Goal: Task Accomplishment & Management: Manage account settings

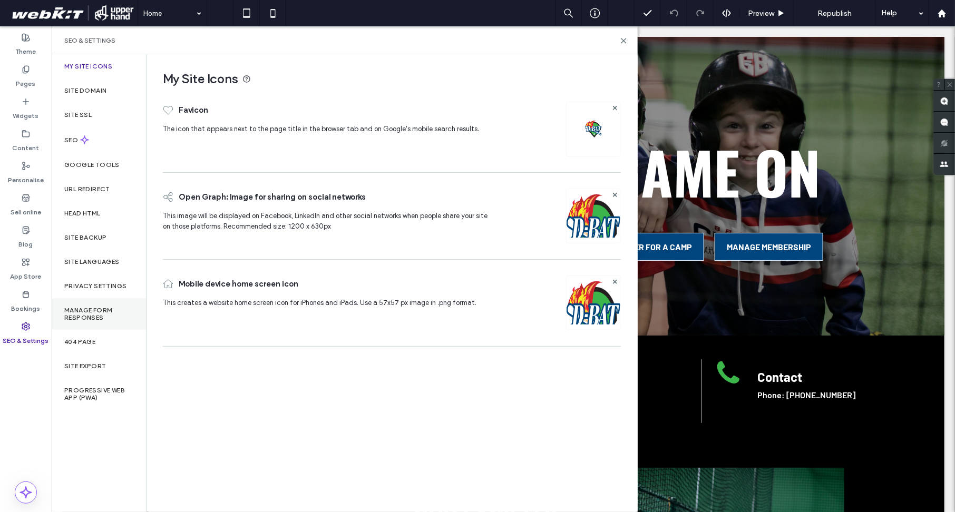
click at [81, 310] on label "Manage Form Responses" at bounding box center [99, 314] width 70 height 15
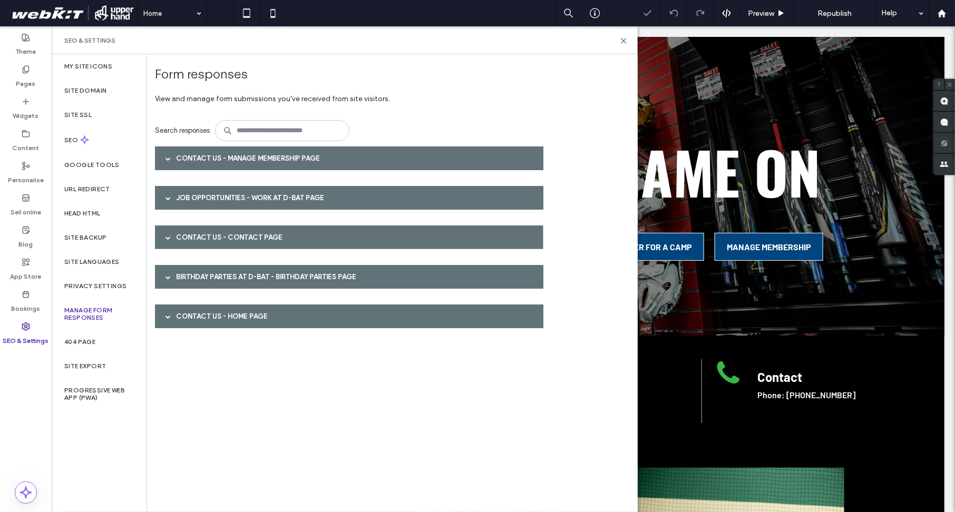
click at [204, 157] on div "Contact Us - Manage Membership page" at bounding box center [349, 159] width 389 height 24
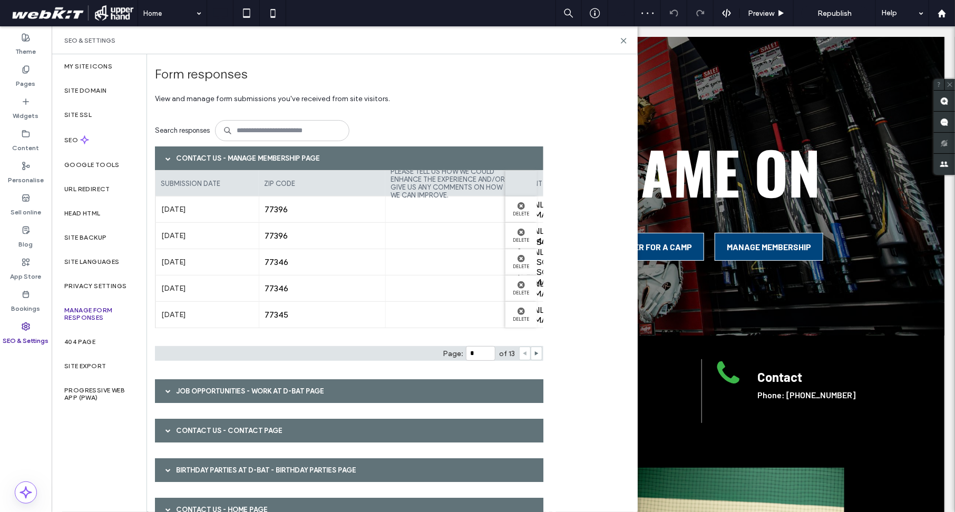
click at [204, 157] on div "Contact Us - Manage Membership page" at bounding box center [349, 159] width 389 height 24
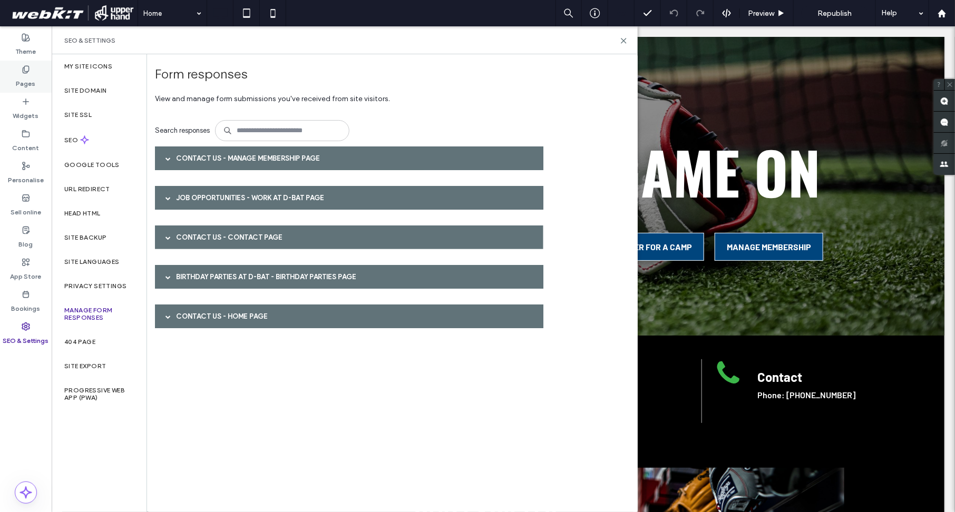
click at [28, 67] on use at bounding box center [26, 69] width 6 height 7
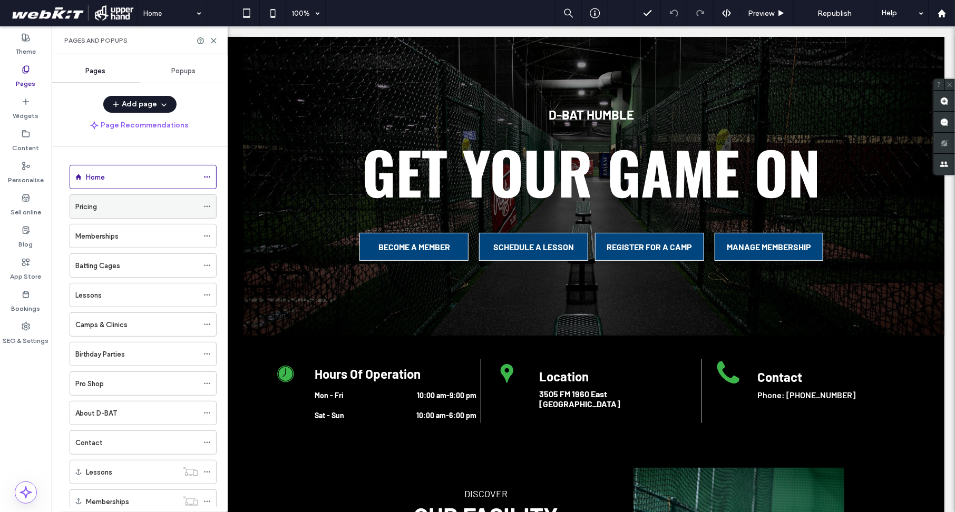
click at [187, 207] on div "Pricing" at bounding box center [136, 206] width 123 height 11
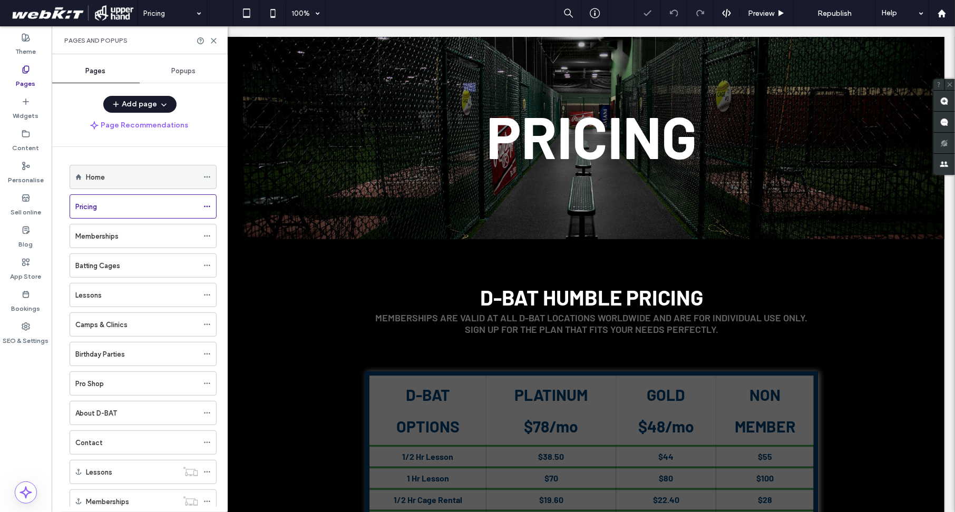
click at [165, 180] on div "Home" at bounding box center [142, 177] width 112 height 11
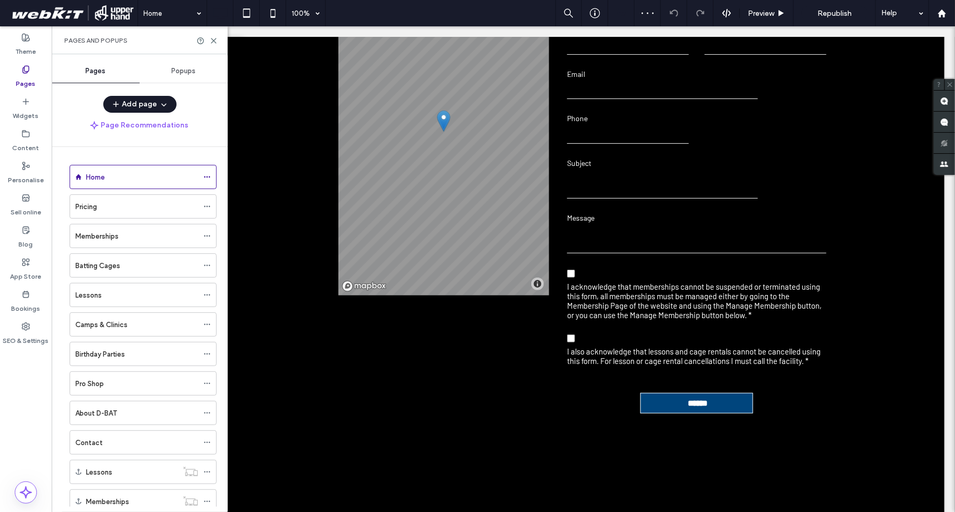
scroll to position [2152, 0]
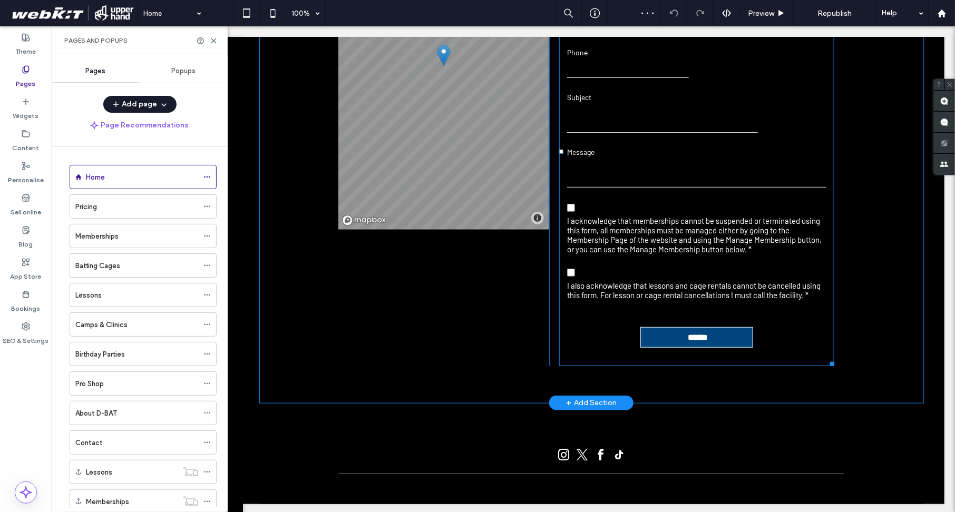
click at [619, 130] on div "Subject" at bounding box center [662, 112] width 207 height 44
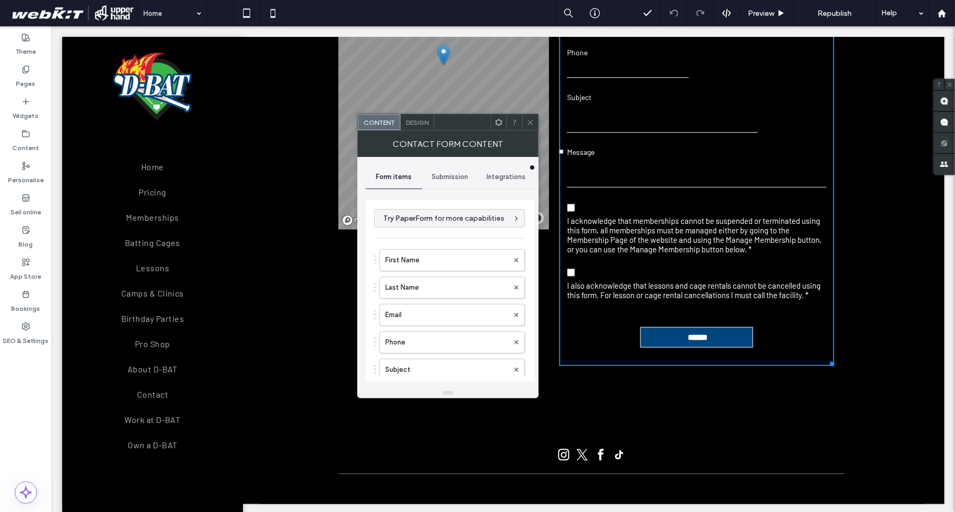
click at [445, 173] on span "Submission" at bounding box center [450, 177] width 36 height 8
click at [433, 227] on label "New submission notification" at bounding box center [450, 226] width 141 height 21
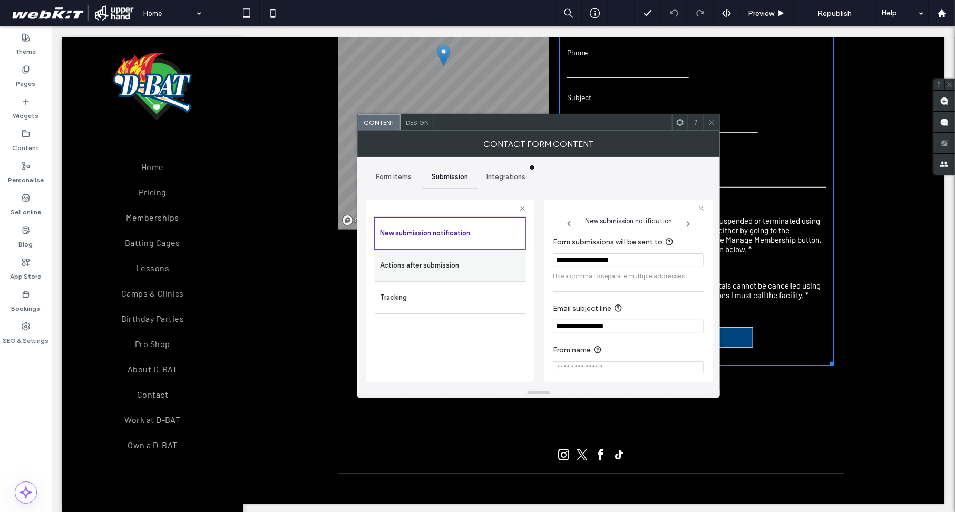
drag, startPoint x: 646, startPoint y: 262, endPoint x: 497, endPoint y: 260, distance: 148.7
click at [497, 260] on div "**********" at bounding box center [450, 289] width 169 height 196
paste input "Form submissions will be sent to"
paste input "**********"
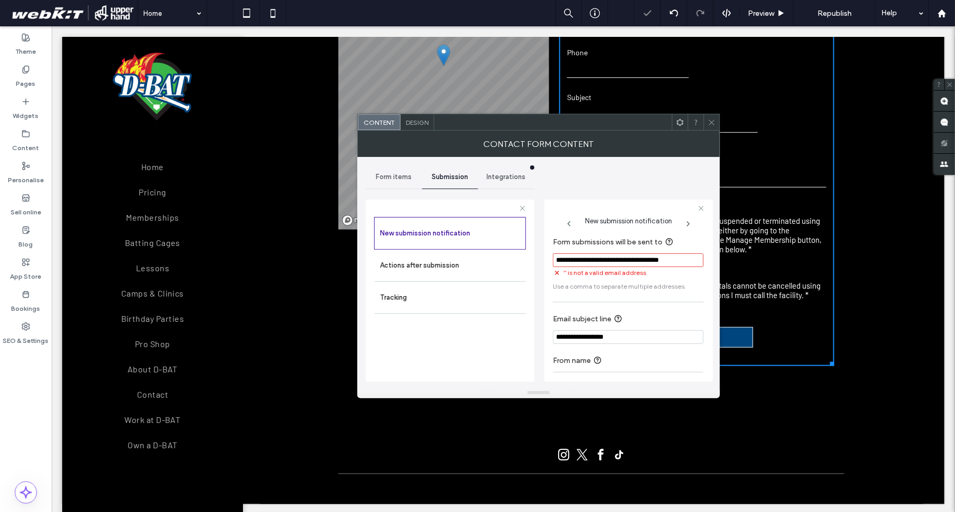
scroll to position [0, 8]
click at [639, 264] on input "**********" at bounding box center [626, 261] width 147 height 15
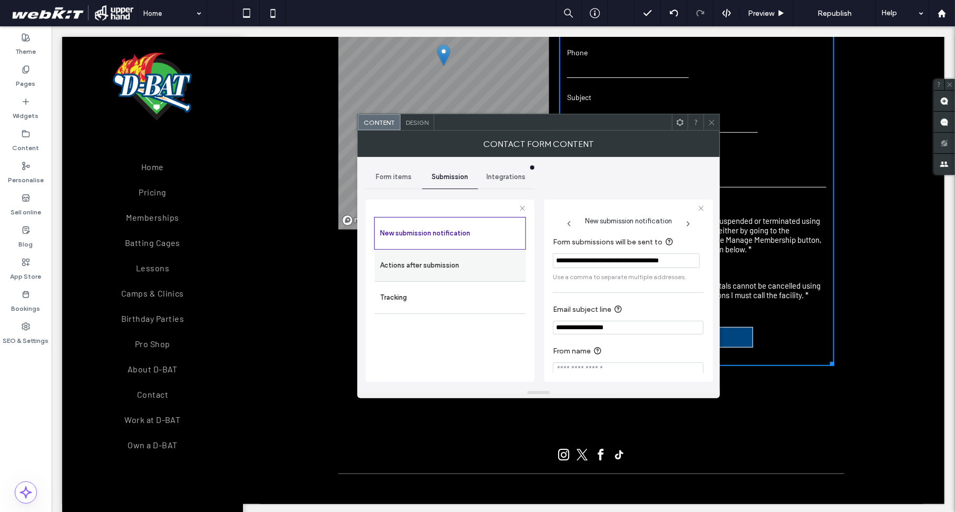
scroll to position [0, 0]
drag, startPoint x: 628, startPoint y: 262, endPoint x: 498, endPoint y: 264, distance: 130.8
click at [498, 264] on div "**********" at bounding box center [450, 289] width 169 height 196
type input "**********"
click at [593, 282] on span "Use a comma to separate multiple addresses." at bounding box center [628, 277] width 151 height 9
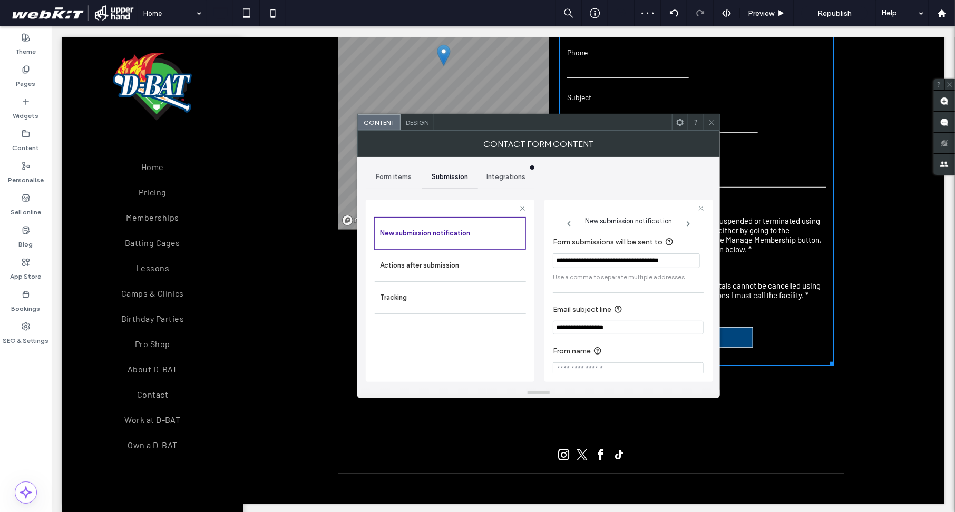
click at [622, 271] on section "**********" at bounding box center [628, 259] width 151 height 57
drag, startPoint x: 683, startPoint y: 278, endPoint x: 770, endPoint y: 252, distance: 90.7
click at [715, 121] on icon at bounding box center [712, 123] width 8 height 8
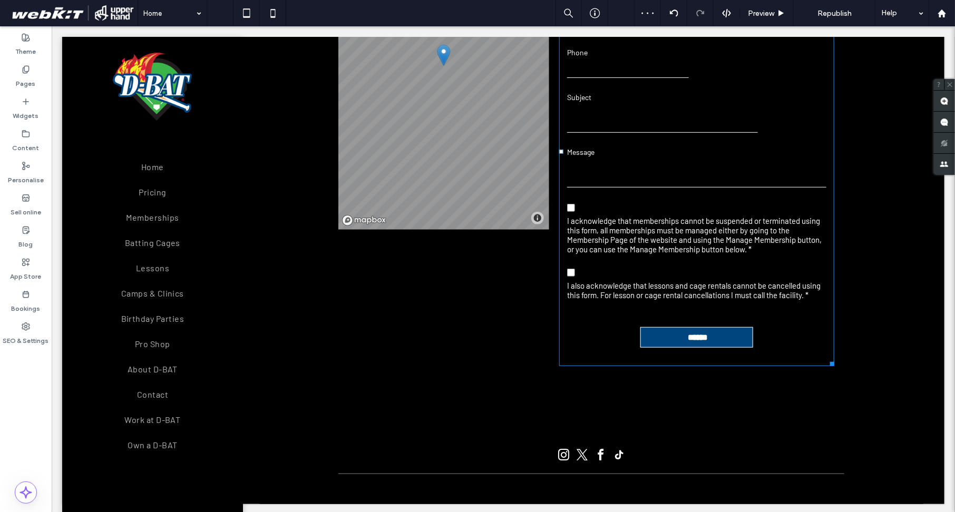
click at [715, 121] on textarea at bounding box center [662, 119] width 191 height 26
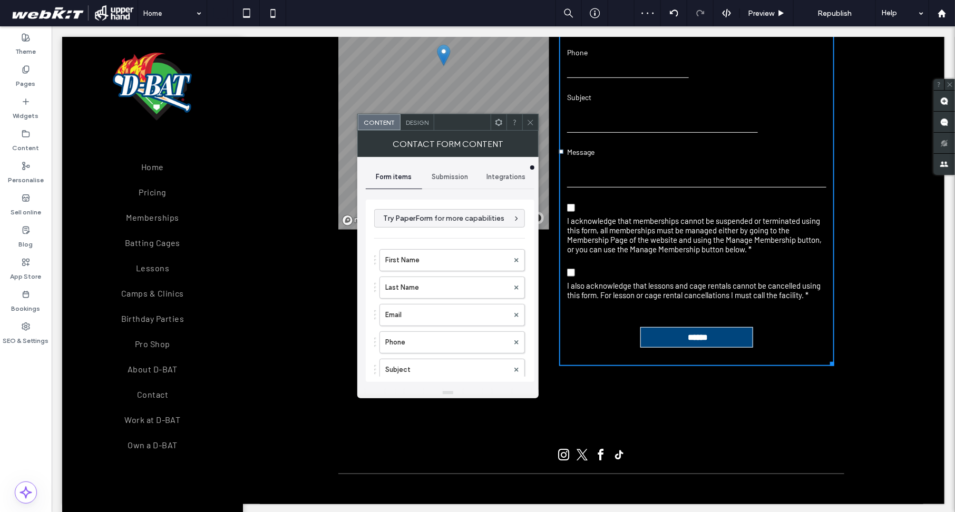
click at [445, 180] on span "Submission" at bounding box center [450, 177] width 36 height 8
click at [440, 227] on label "New submission notification" at bounding box center [450, 226] width 141 height 21
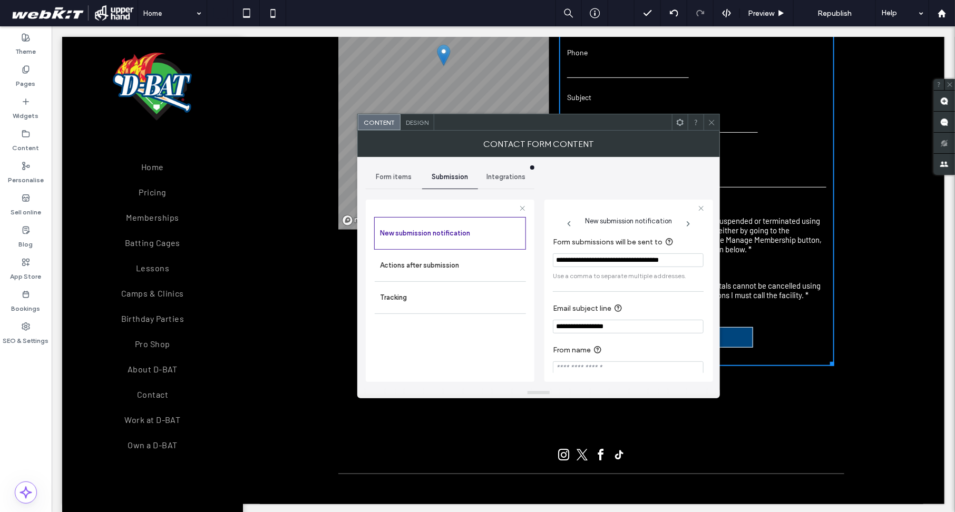
click at [712, 120] on icon at bounding box center [712, 123] width 8 height 8
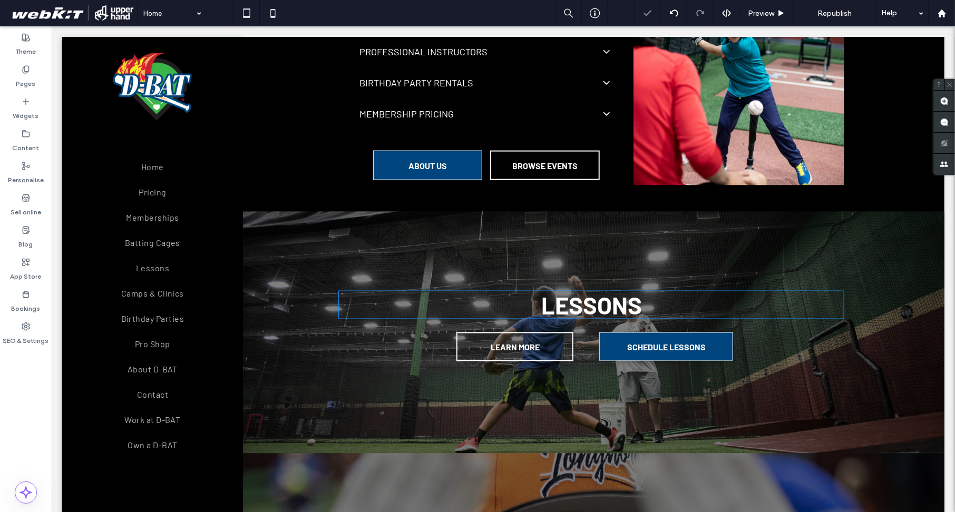
scroll to position [590, 0]
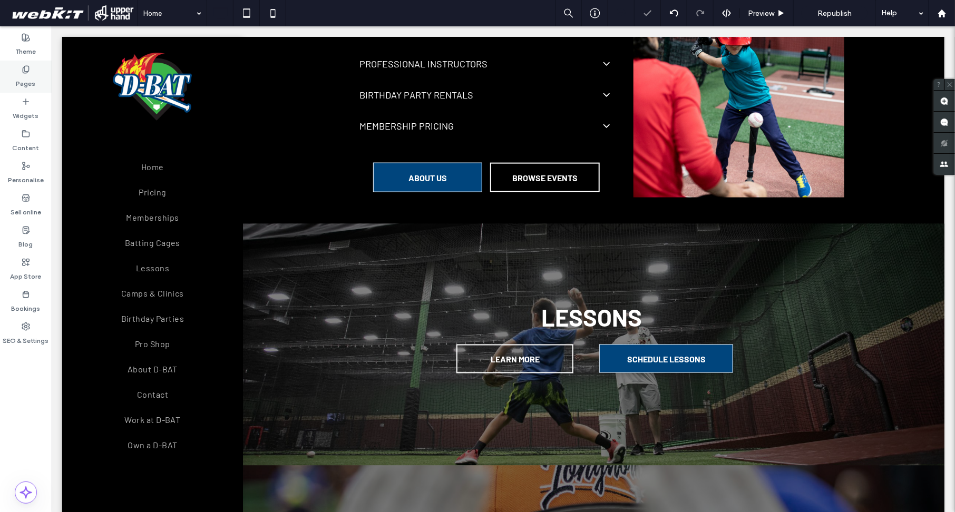
click at [20, 71] on div "Pages" at bounding box center [26, 77] width 52 height 32
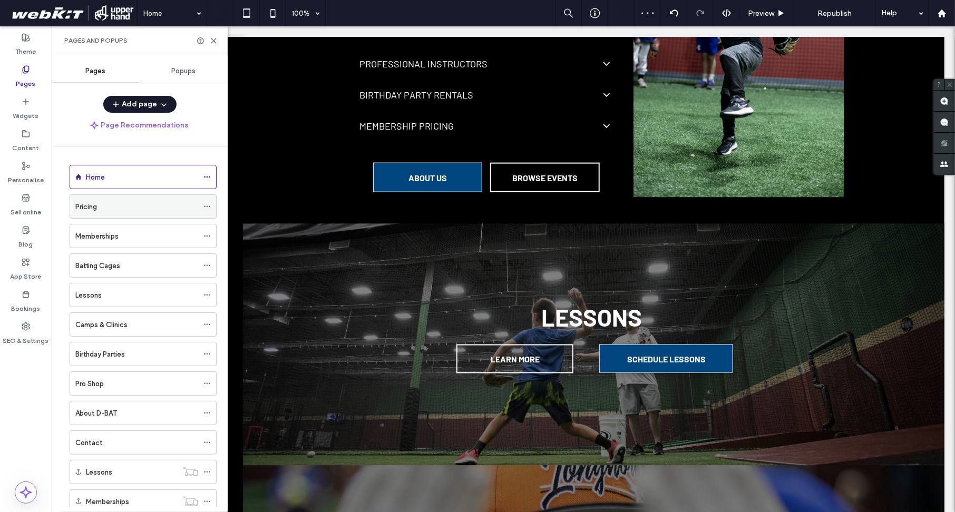
click at [161, 205] on div "Pricing" at bounding box center [136, 206] width 123 height 11
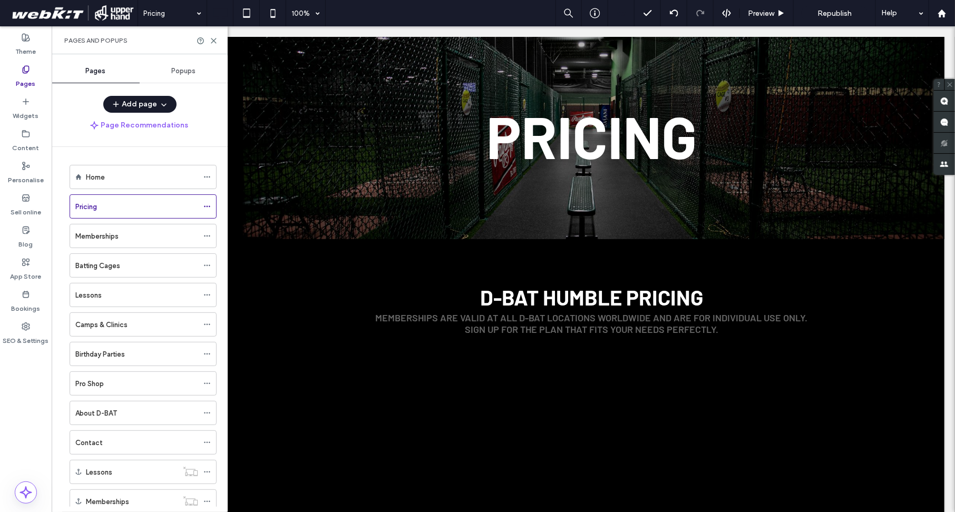
scroll to position [0, 0]
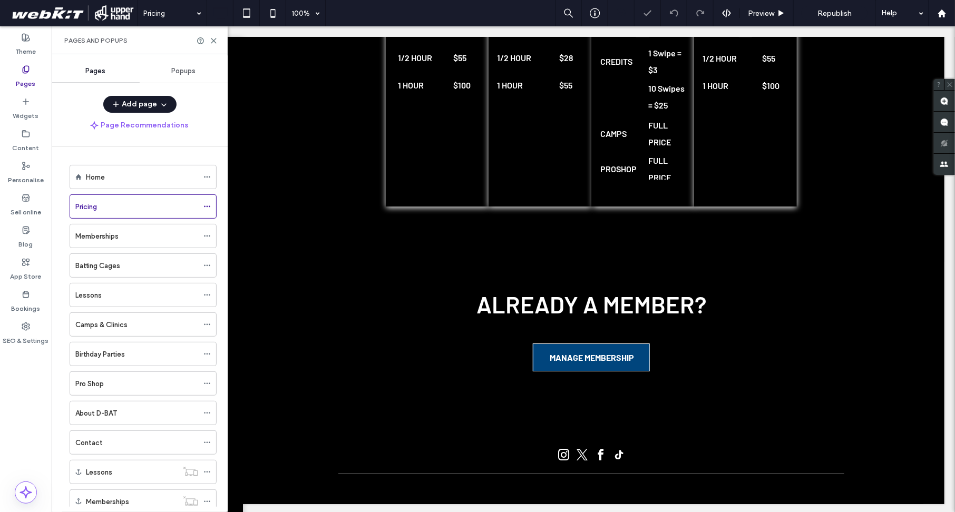
scroll to position [1572, 0]
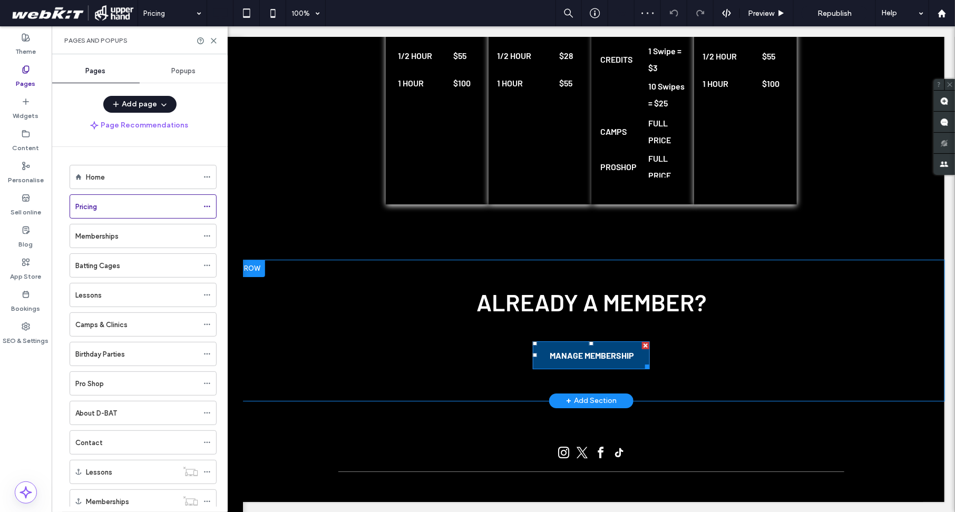
click at [571, 350] on span "MANAGE MEMBERSHIP" at bounding box center [591, 355] width 84 height 27
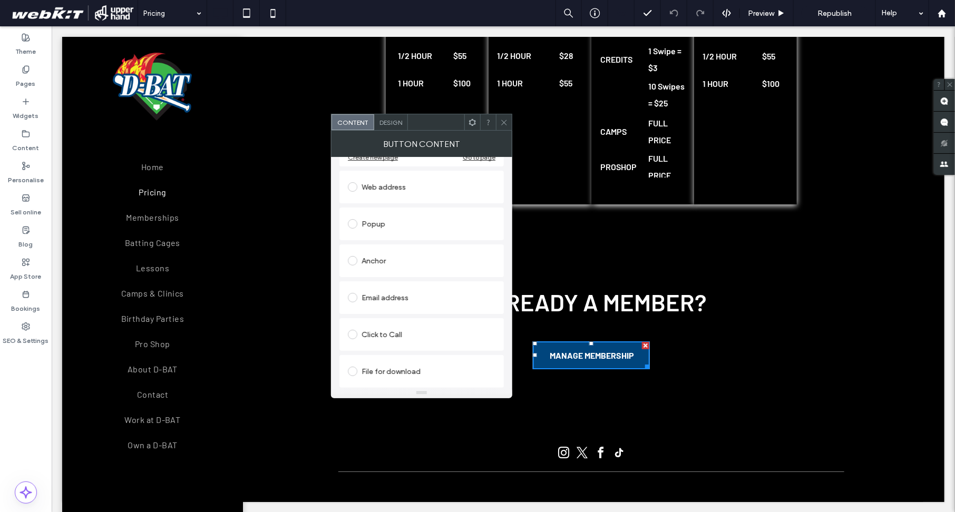
scroll to position [0, 0]
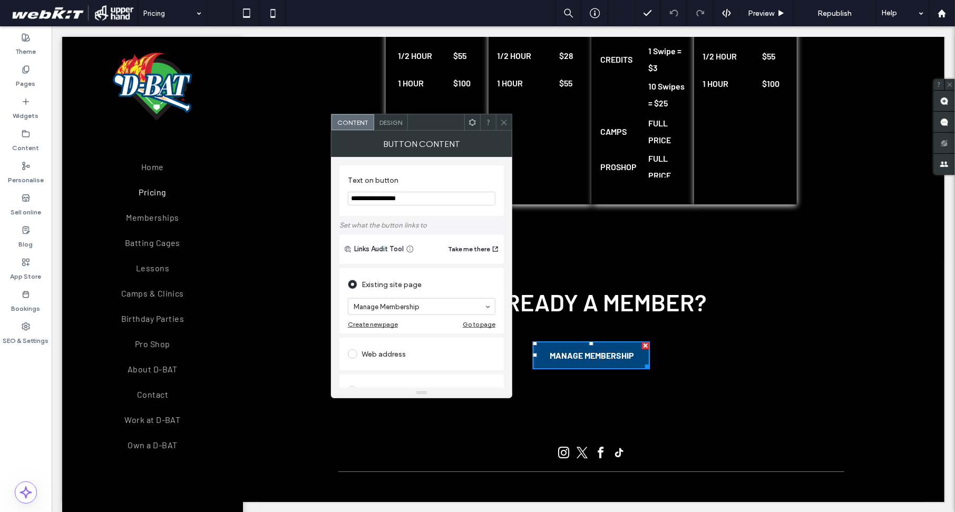
click at [504, 121] on icon at bounding box center [504, 123] width 8 height 8
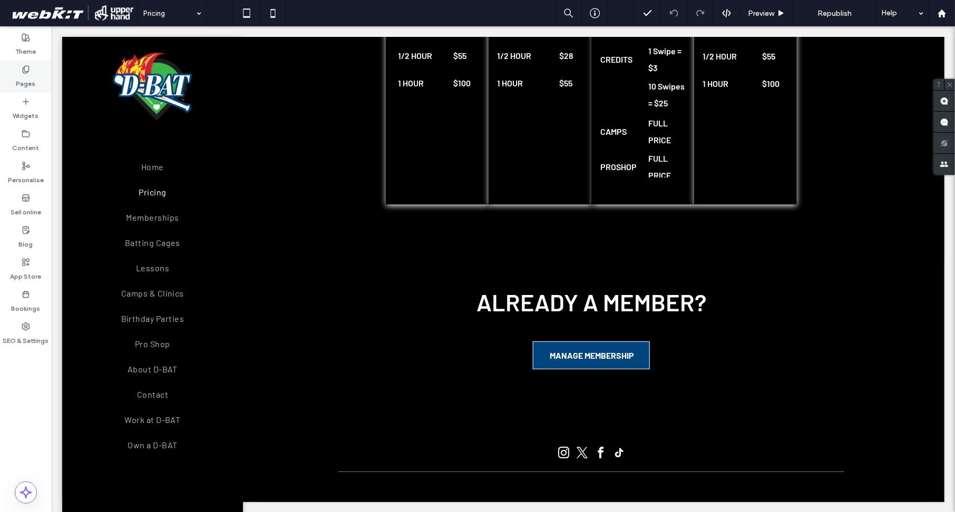
drag, startPoint x: 19, startPoint y: 77, endPoint x: 113, endPoint y: 128, distance: 107.1
click at [19, 77] on label "Pages" at bounding box center [26, 81] width 20 height 15
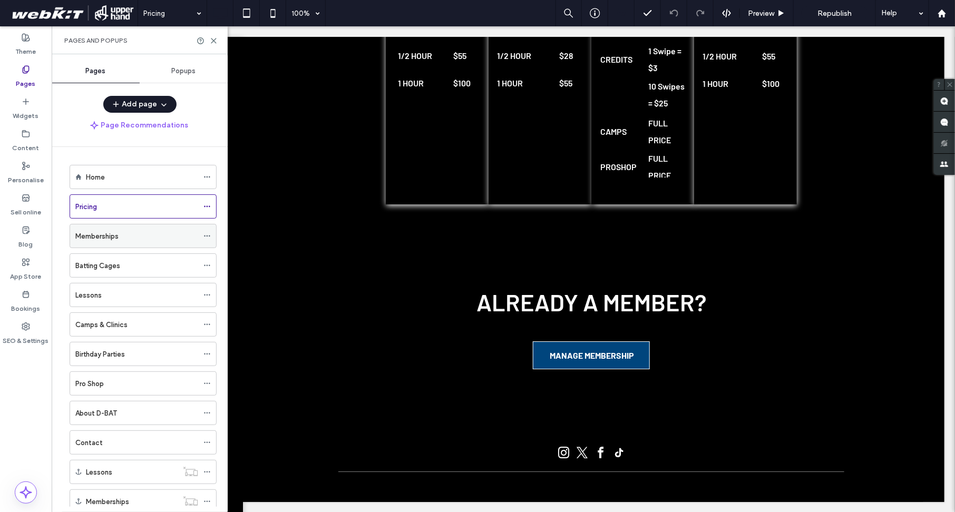
click at [148, 241] on div "Memberships" at bounding box center [136, 236] width 123 height 11
click at [112, 254] on div "Batting Cages" at bounding box center [143, 266] width 147 height 24
click at [113, 259] on div "Batting Cages" at bounding box center [136, 265] width 123 height 23
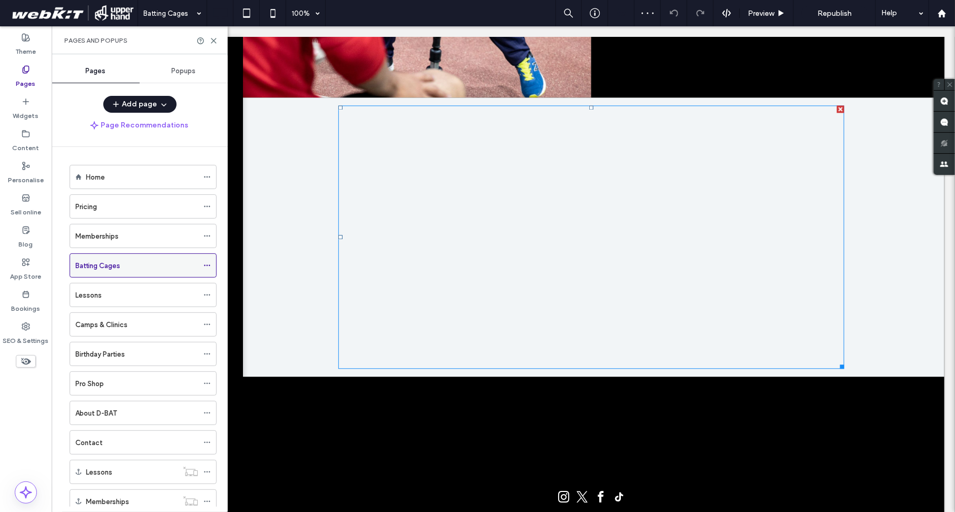
scroll to position [1133, 0]
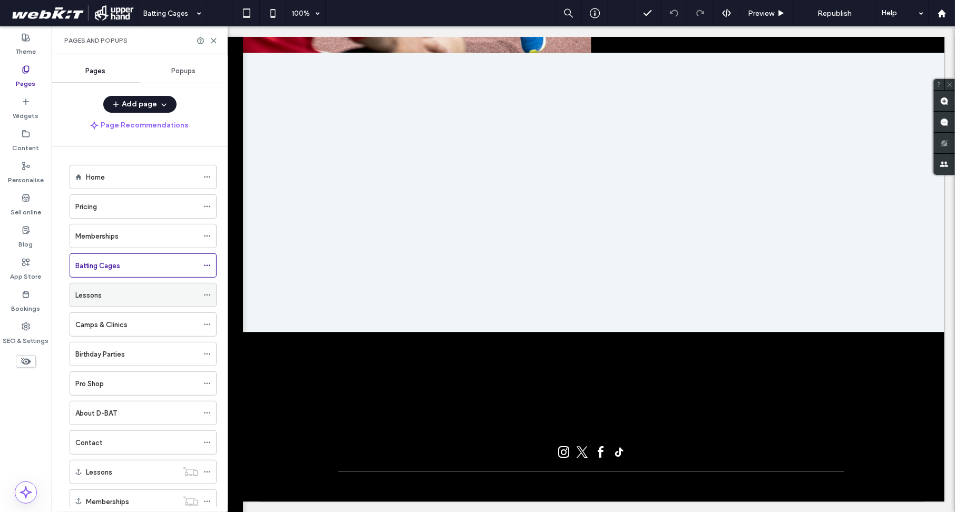
click at [134, 293] on div "Lessons" at bounding box center [136, 295] width 123 height 11
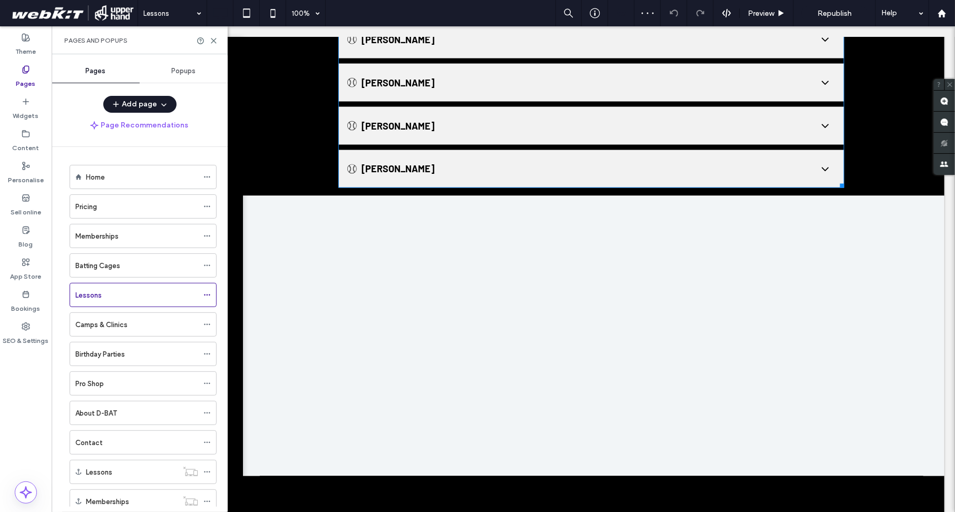
scroll to position [901, 0]
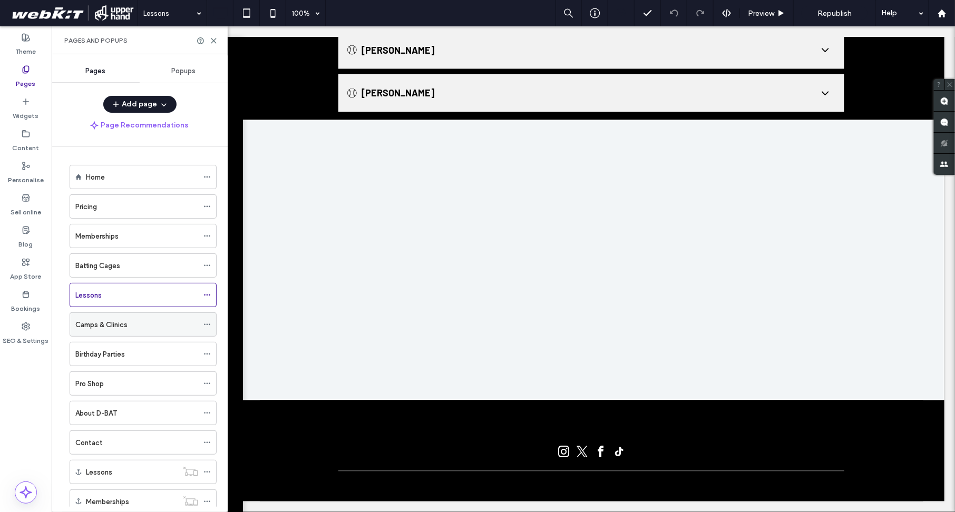
click at [123, 323] on label "Camps & Clinics" at bounding box center [101, 325] width 52 height 18
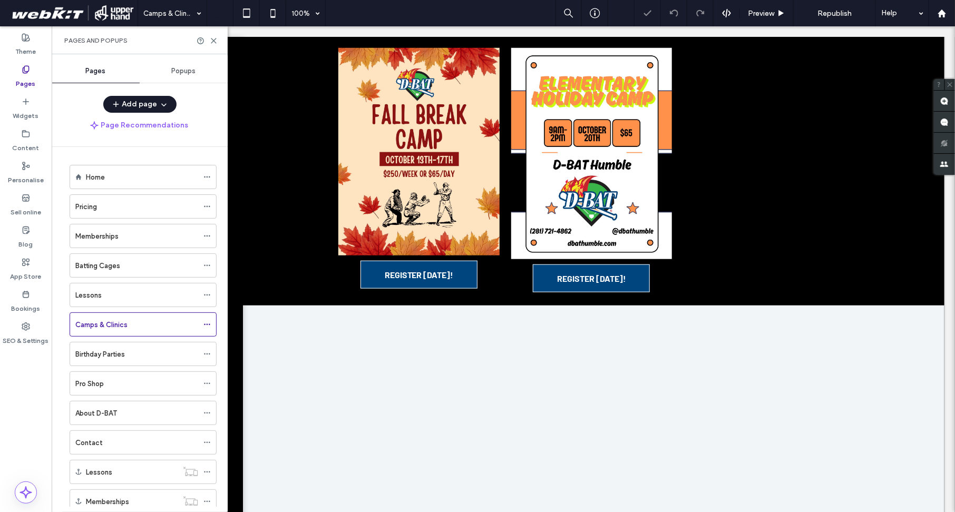
scroll to position [580, 0]
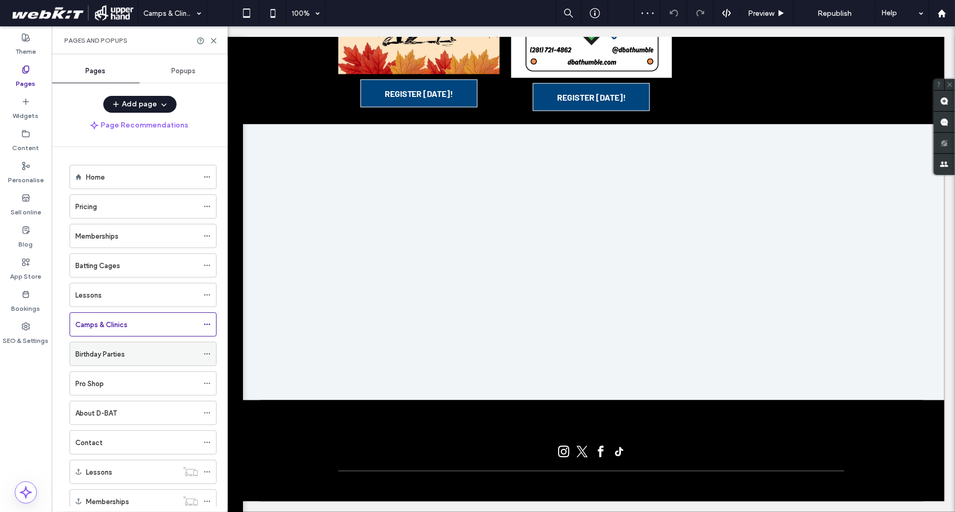
click at [135, 362] on div "Birthday Parties" at bounding box center [136, 354] width 123 height 23
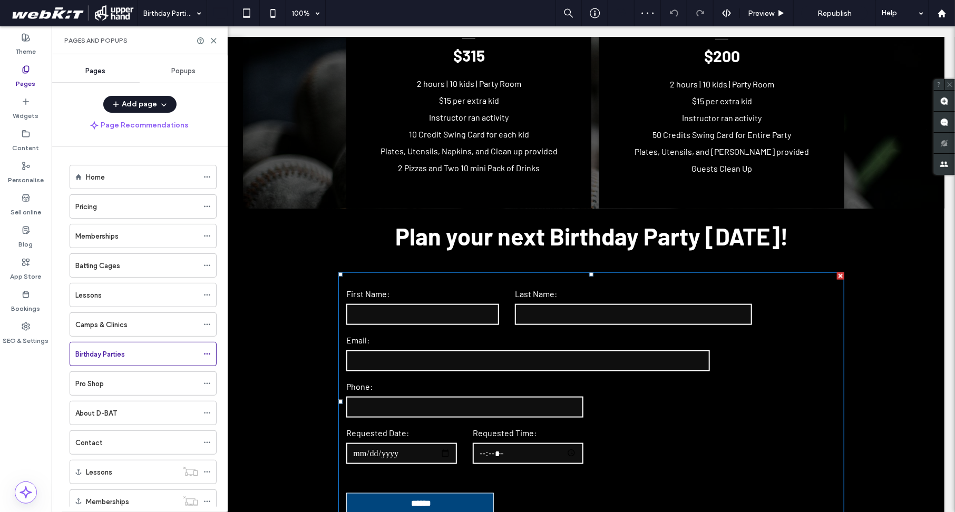
scroll to position [409, 0]
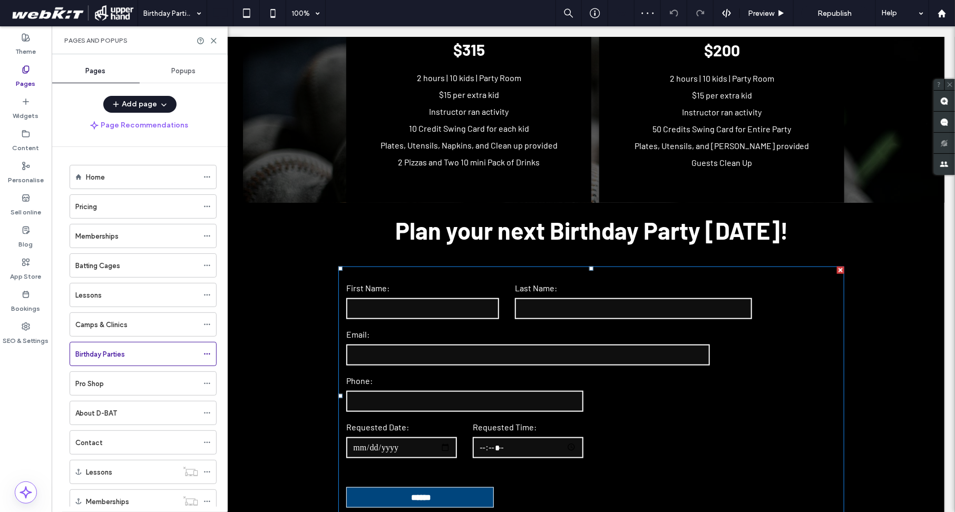
click at [480, 306] on input "text" at bounding box center [422, 308] width 153 height 21
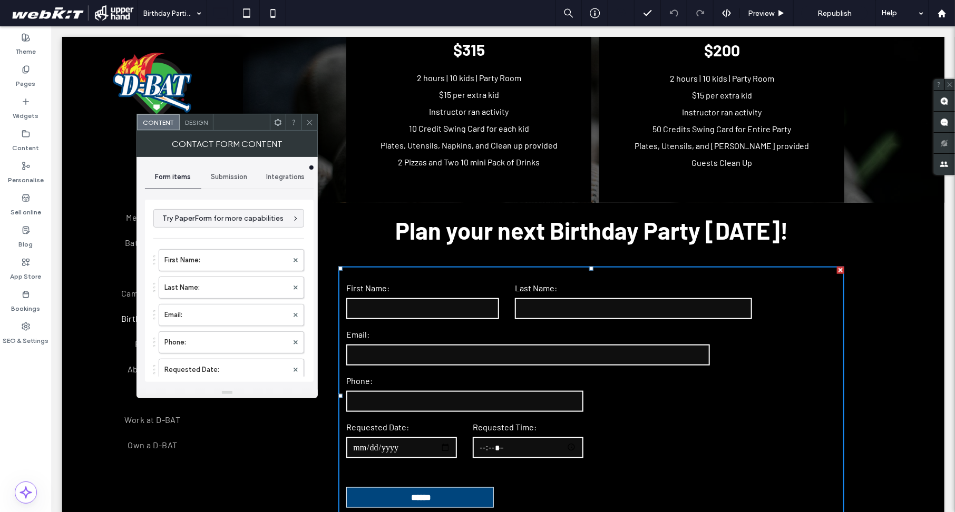
click at [231, 160] on div "**********" at bounding box center [229, 272] width 169 height 231
click at [230, 178] on span "Submission" at bounding box center [229, 177] width 36 height 8
click at [223, 220] on label "New submission notification" at bounding box center [229, 226] width 141 height 21
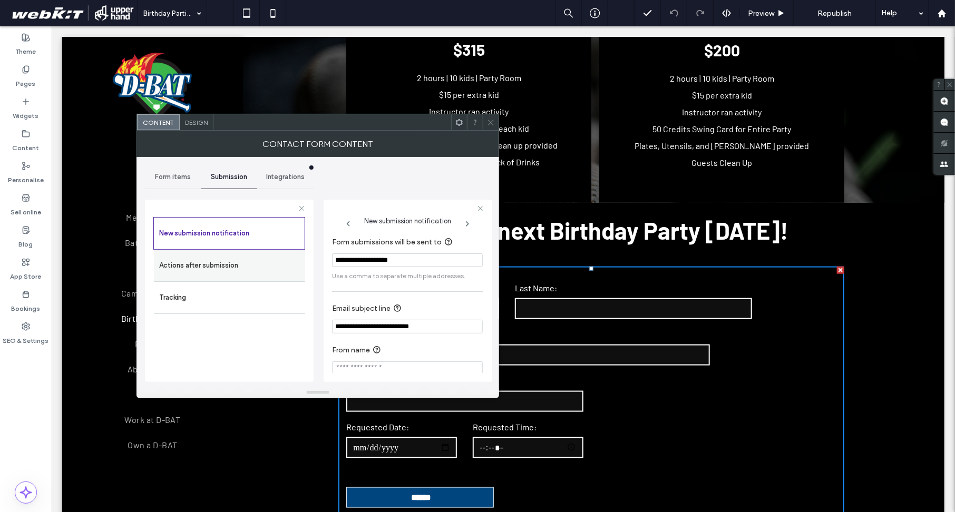
drag, startPoint x: 424, startPoint y: 264, endPoint x: 266, endPoint y: 260, distance: 157.7
click at [266, 260] on div "**********" at bounding box center [229, 289] width 169 height 196
paste input "Form submissions will be sent to"
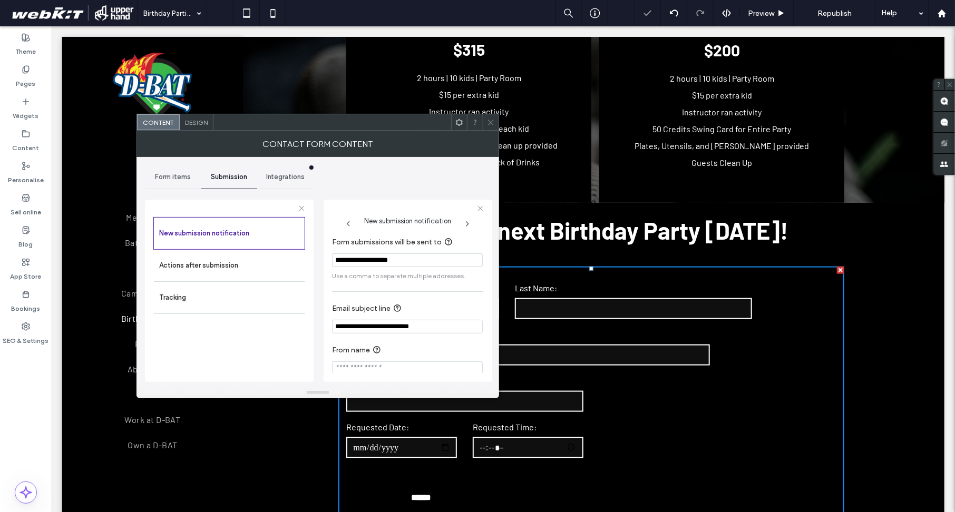
paste input "**********"
type input "**********"
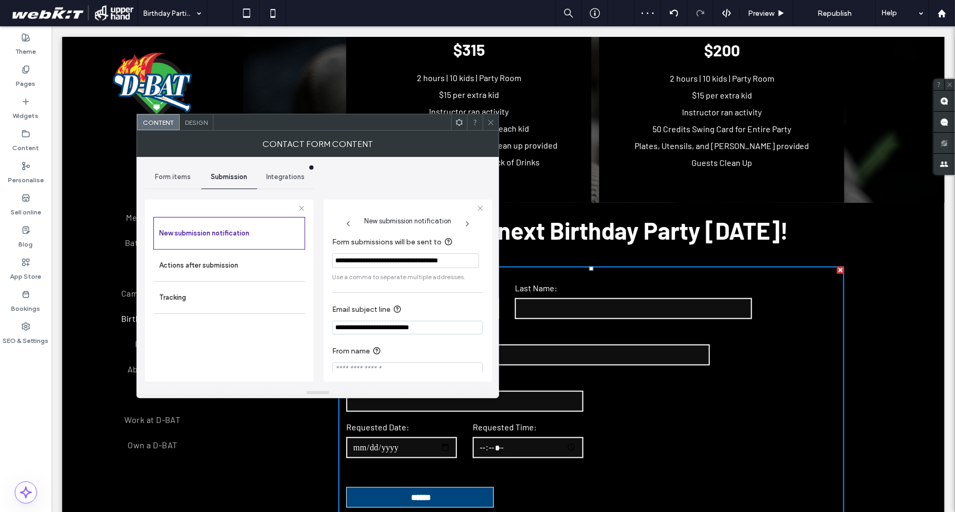
click at [490, 119] on icon at bounding box center [491, 123] width 8 height 8
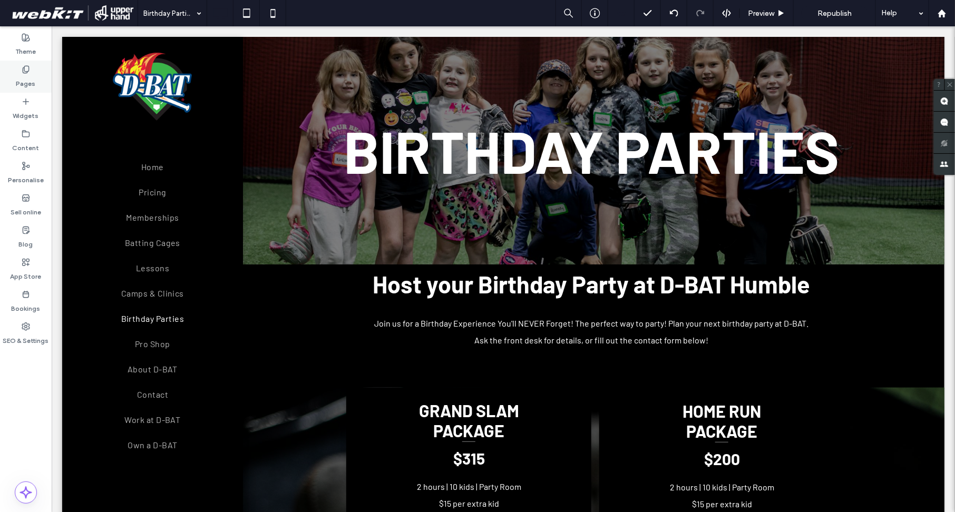
click at [22, 78] on label "Pages" at bounding box center [26, 81] width 20 height 15
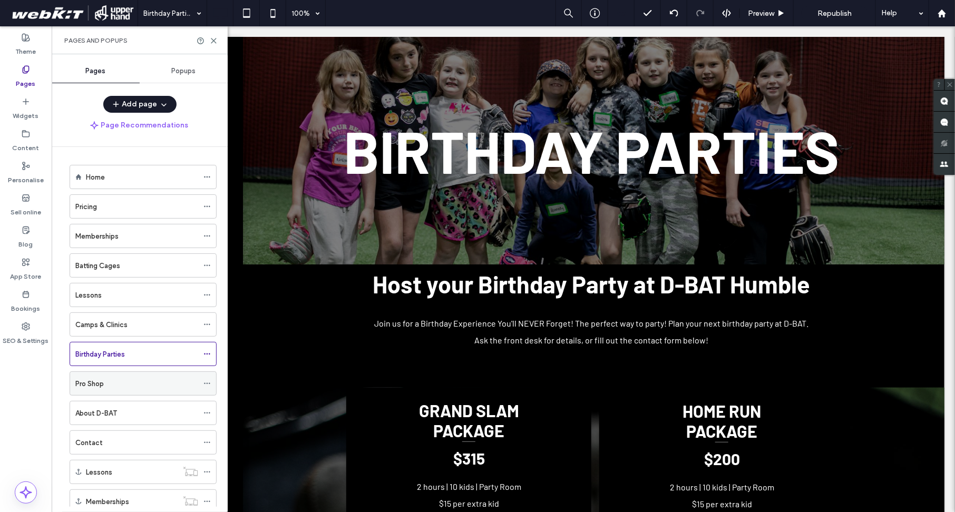
click at [171, 381] on div "Pro Shop" at bounding box center [136, 384] width 123 height 11
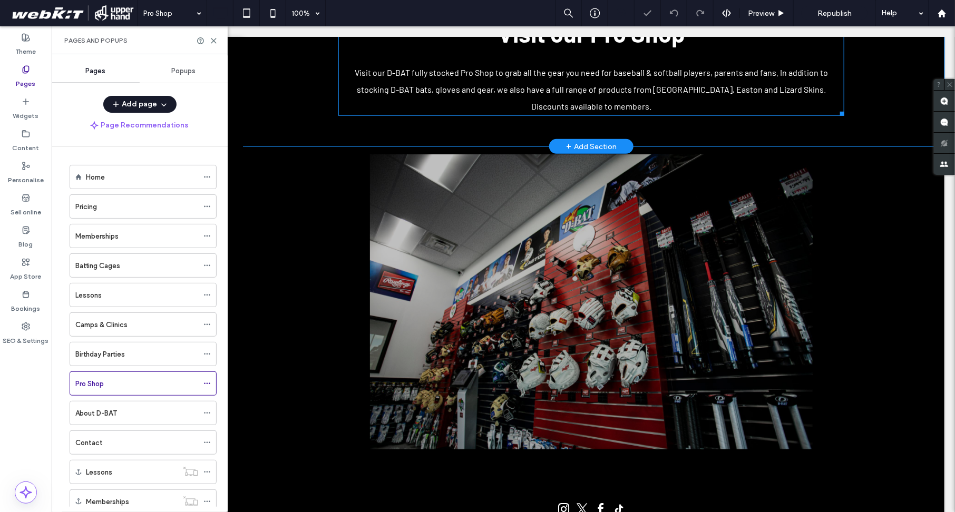
scroll to position [326, 0]
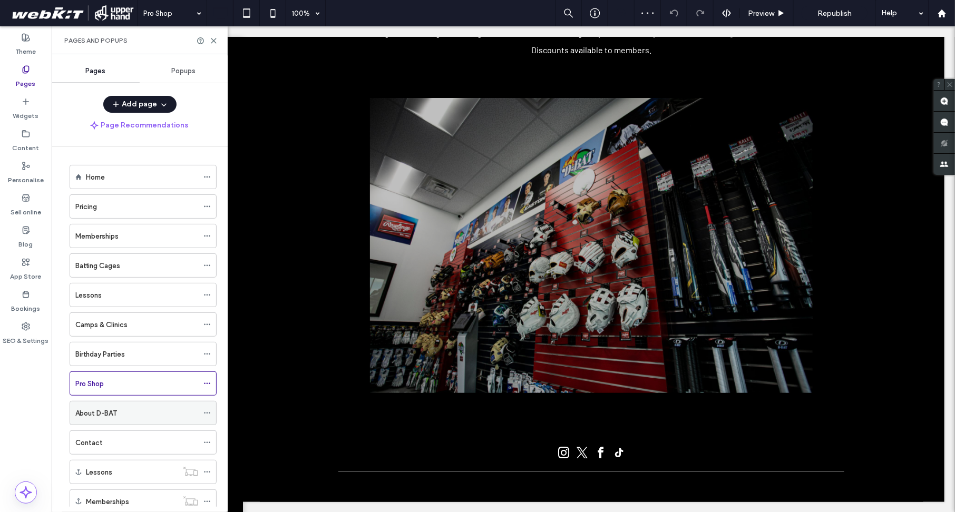
click at [111, 416] on label "About D-BAT" at bounding box center [96, 413] width 42 height 18
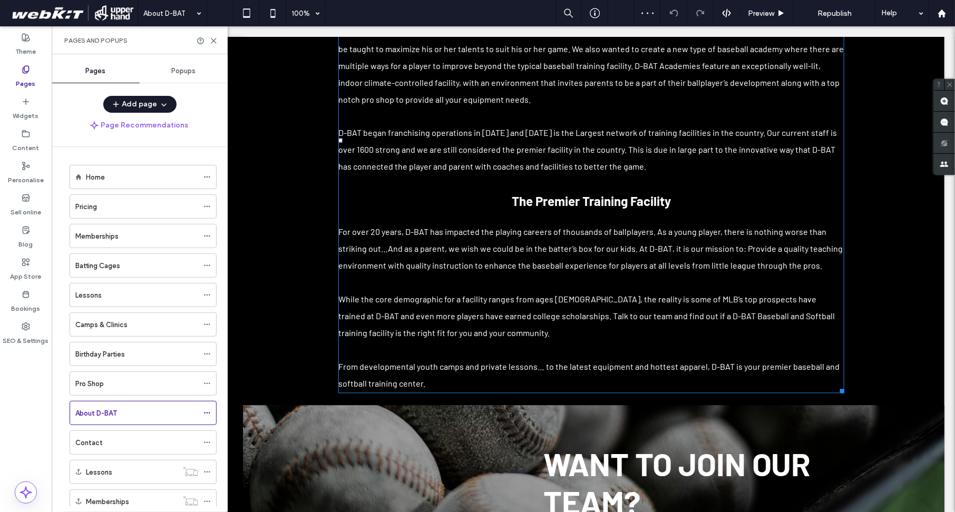
scroll to position [1065, 0]
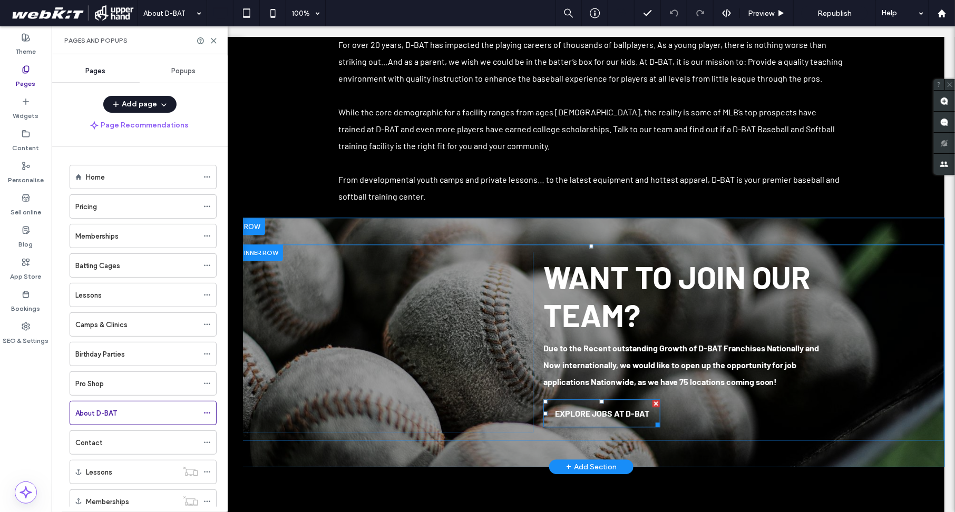
click at [600, 399] on div at bounding box center [601, 401] width 4 height 4
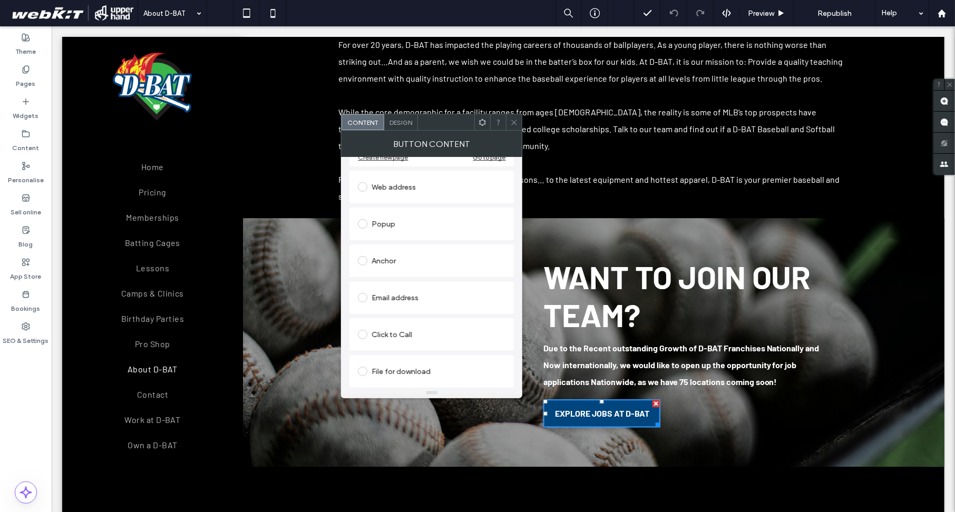
scroll to position [0, 0]
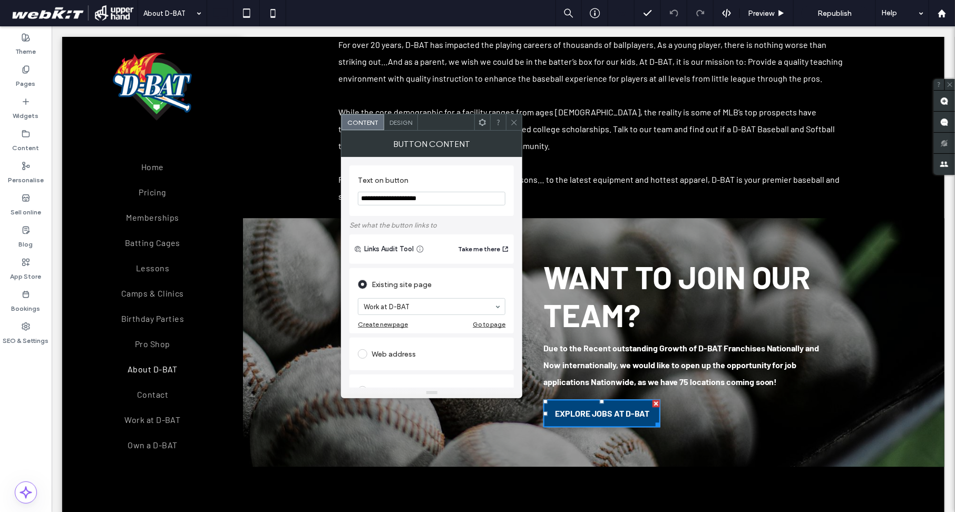
click at [516, 119] on icon at bounding box center [514, 123] width 8 height 8
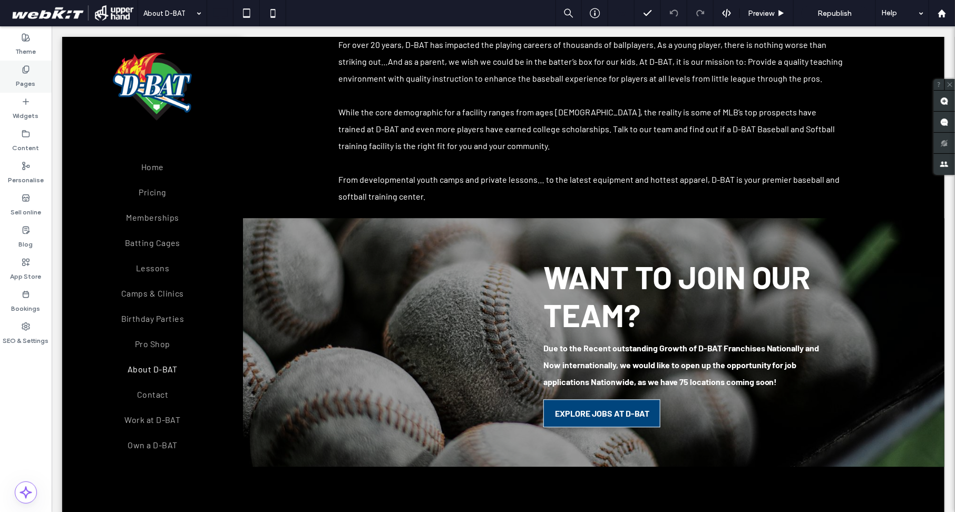
drag, startPoint x: 28, startPoint y: 80, endPoint x: 119, endPoint y: 190, distance: 142.4
click at [28, 80] on label "Pages" at bounding box center [26, 81] width 20 height 15
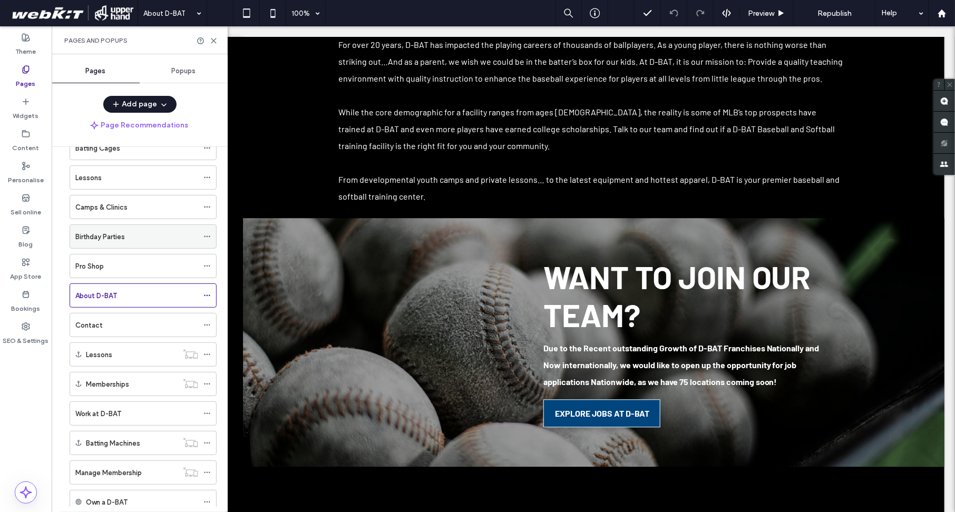
scroll to position [151, 0]
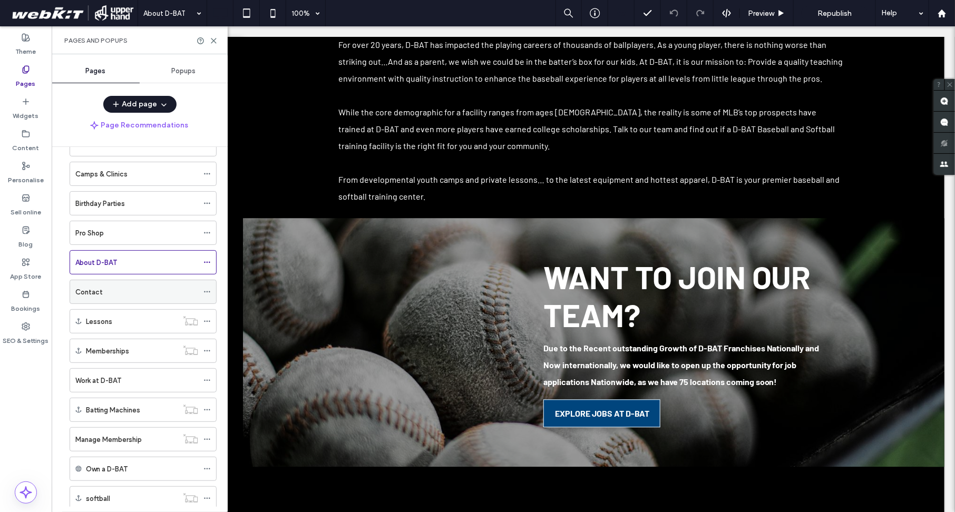
click at [151, 297] on div "Contact" at bounding box center [136, 292] width 123 height 11
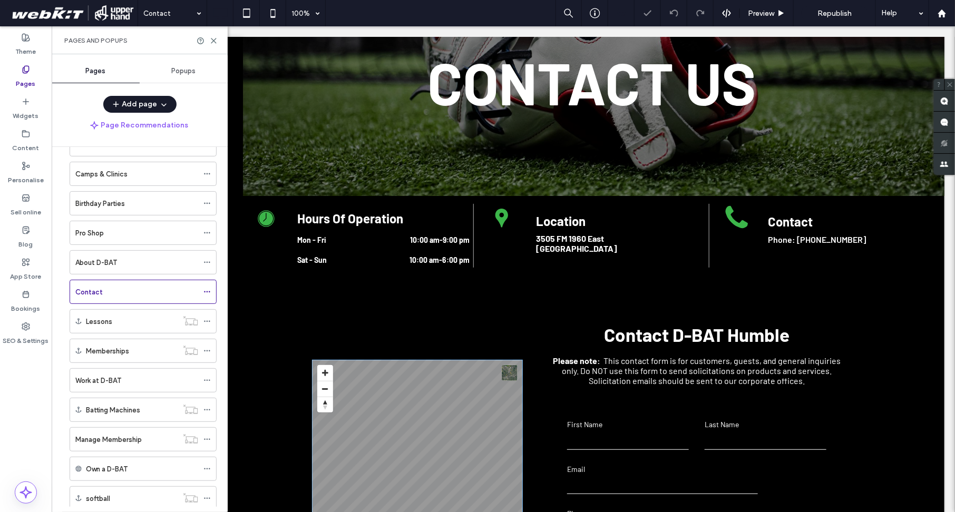
scroll to position [322, 0]
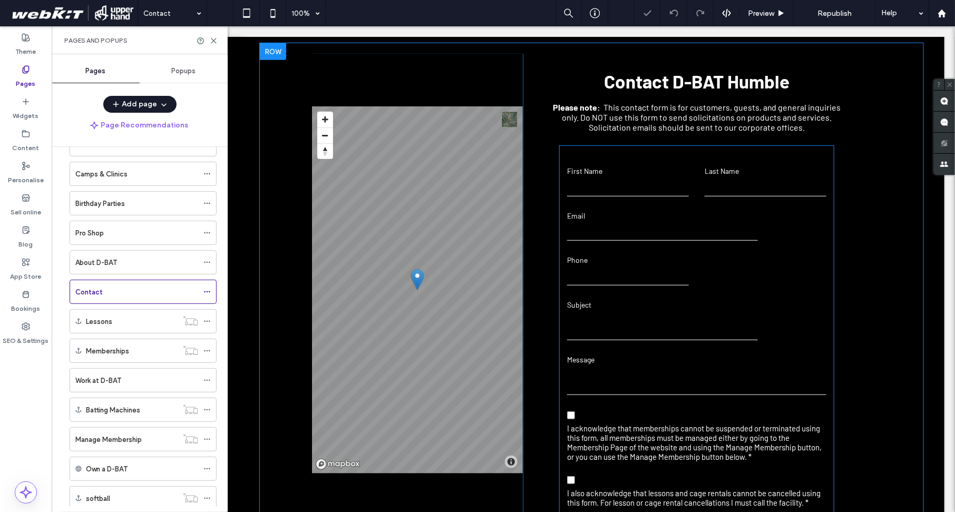
click at [600, 313] on div "Subject" at bounding box center [662, 319] width 207 height 44
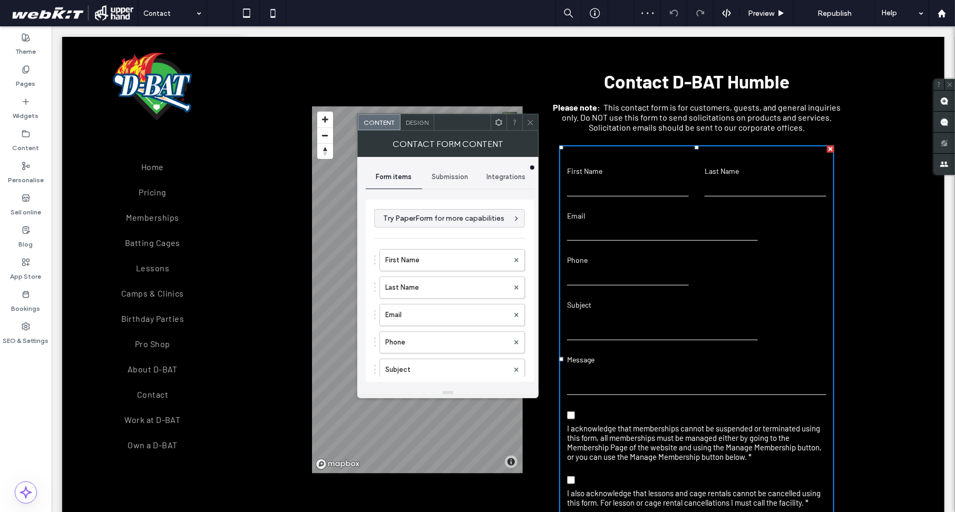
click at [445, 162] on div "**********" at bounding box center [450, 272] width 169 height 231
click at [445, 173] on span "Submission" at bounding box center [450, 177] width 36 height 8
click at [435, 223] on label "New submission notification" at bounding box center [450, 226] width 141 height 21
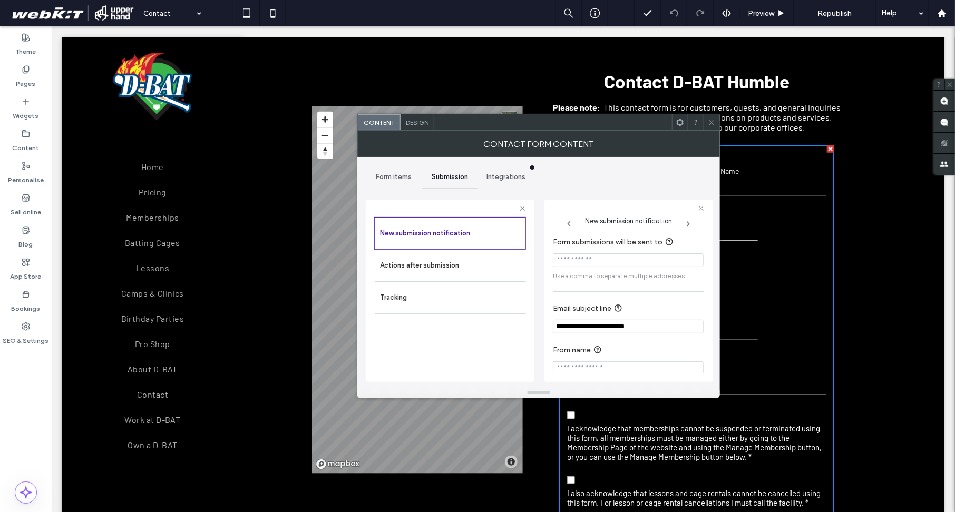
click at [589, 264] on input "Form submissions will be sent to" at bounding box center [628, 261] width 151 height 14
paste input "**********"
type input "**********"
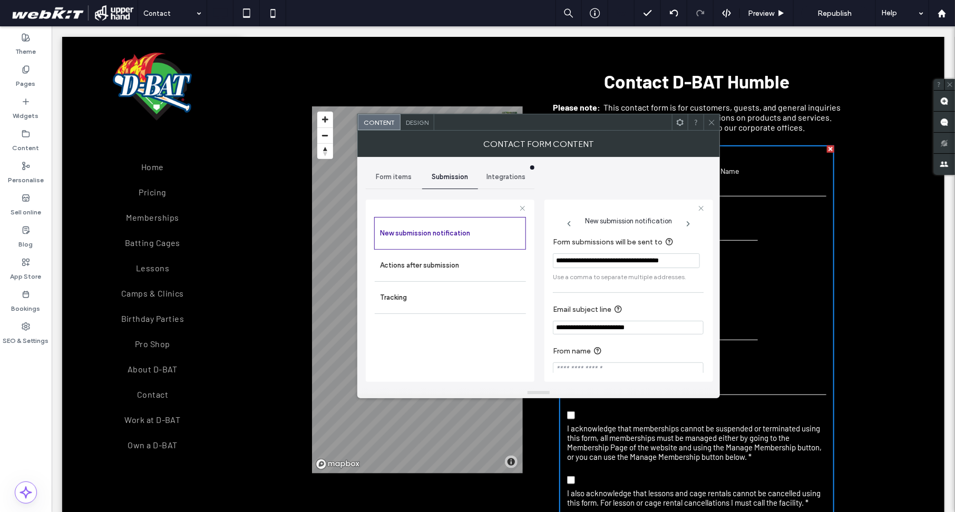
scroll to position [0, 0]
click at [716, 121] on div at bounding box center [712, 122] width 16 height 16
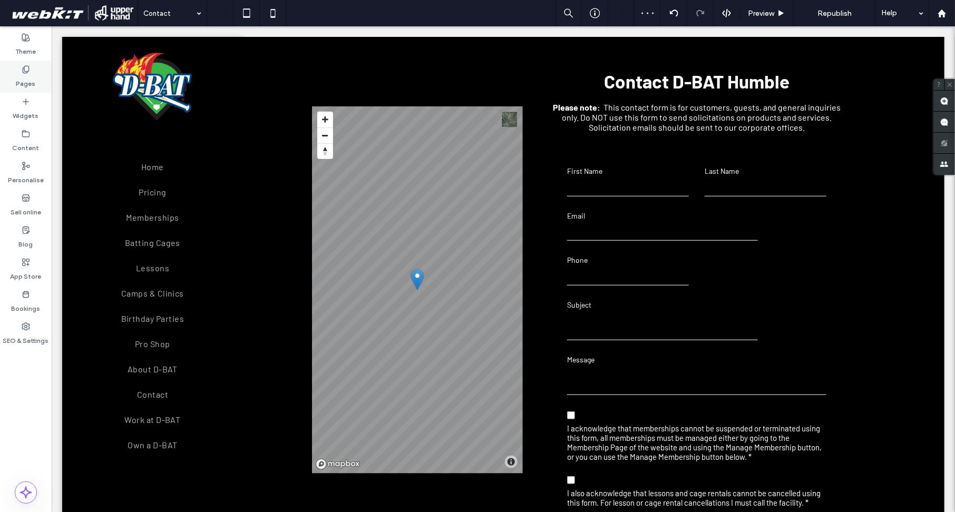
click at [28, 80] on label "Pages" at bounding box center [26, 81] width 20 height 15
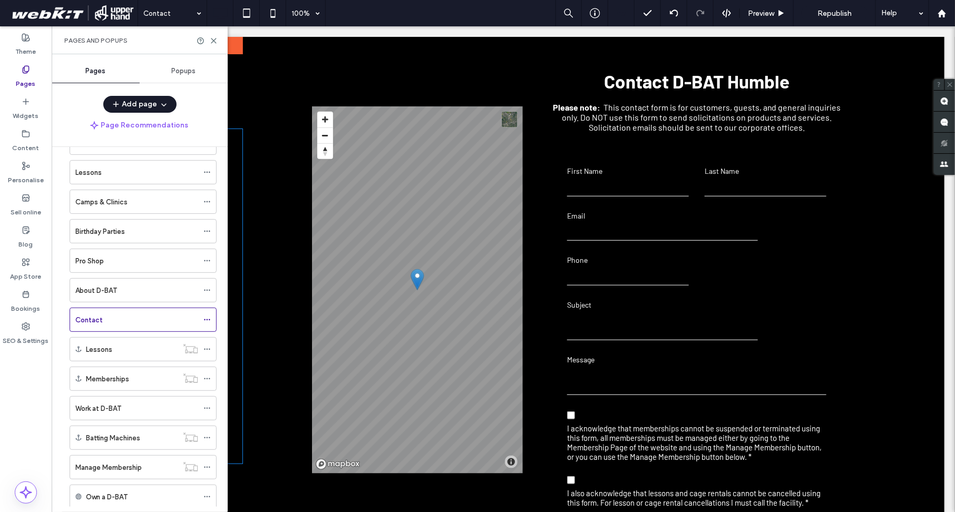
scroll to position [215, 0]
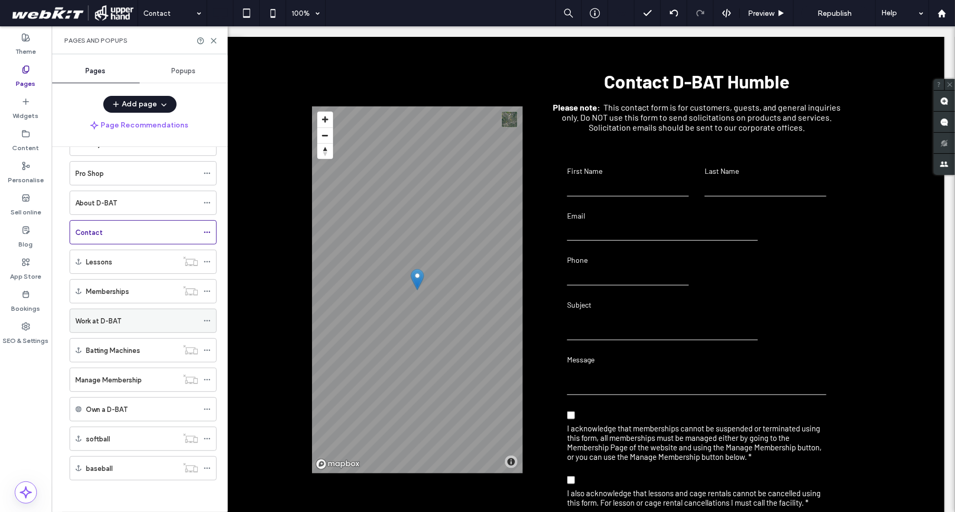
click at [150, 321] on div "Work at D-BAT" at bounding box center [136, 321] width 123 height 11
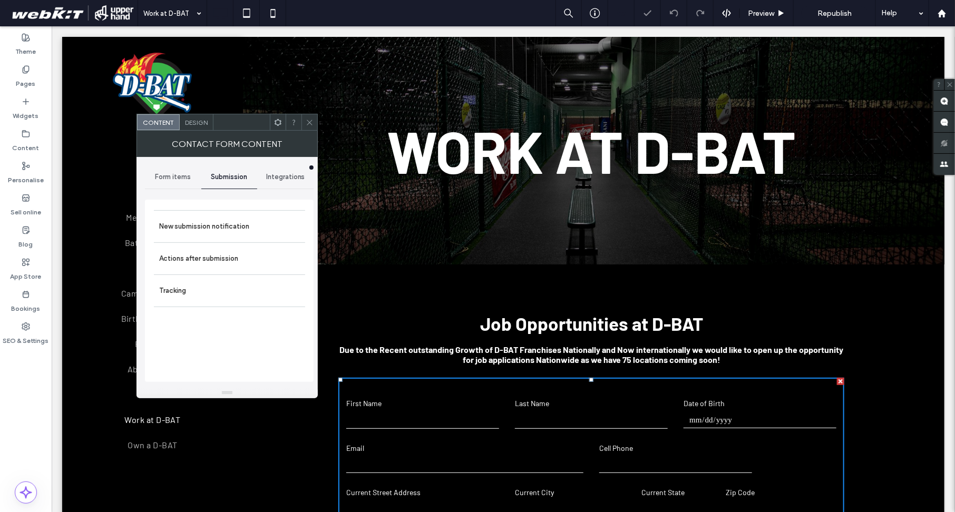
scroll to position [201, 0]
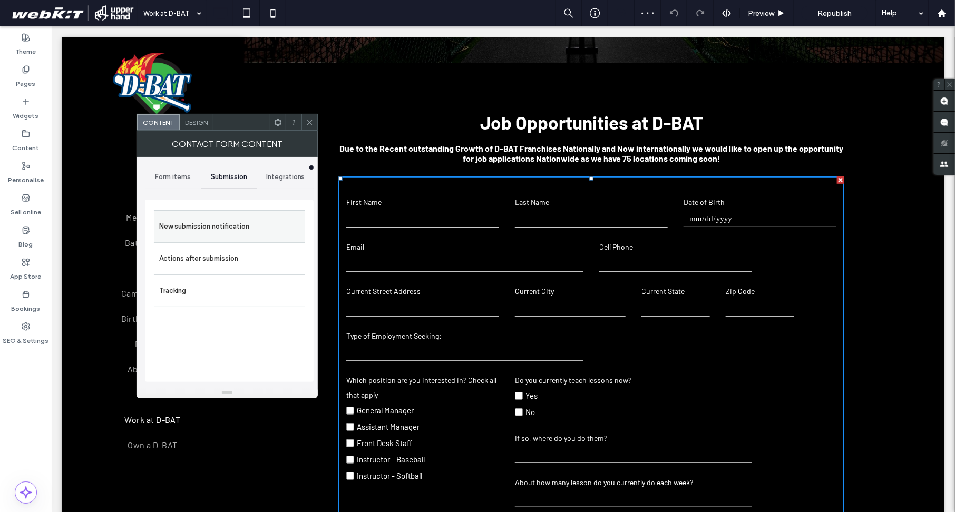
click at [229, 236] on label "New submission notification" at bounding box center [229, 226] width 141 height 21
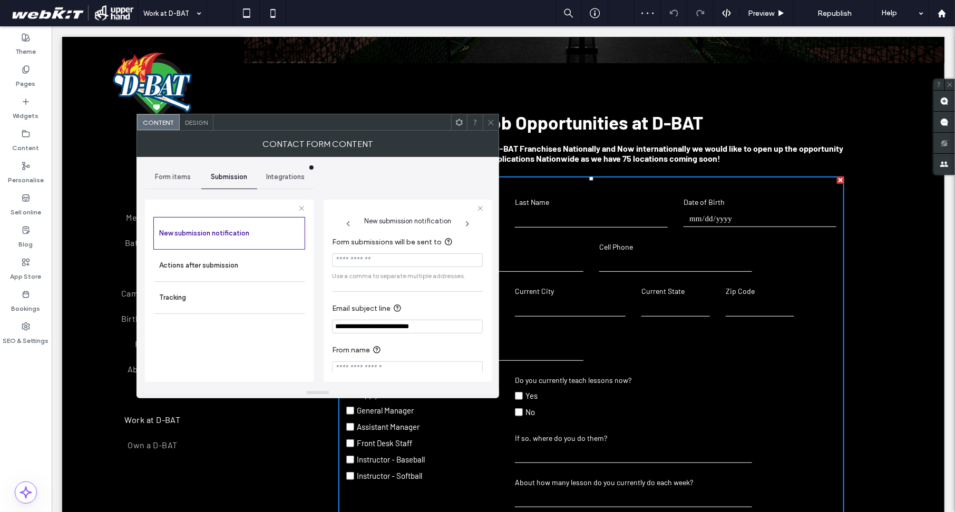
click at [341, 258] on input "Form submissions will be sent to" at bounding box center [407, 261] width 151 height 14
paste input "**********"
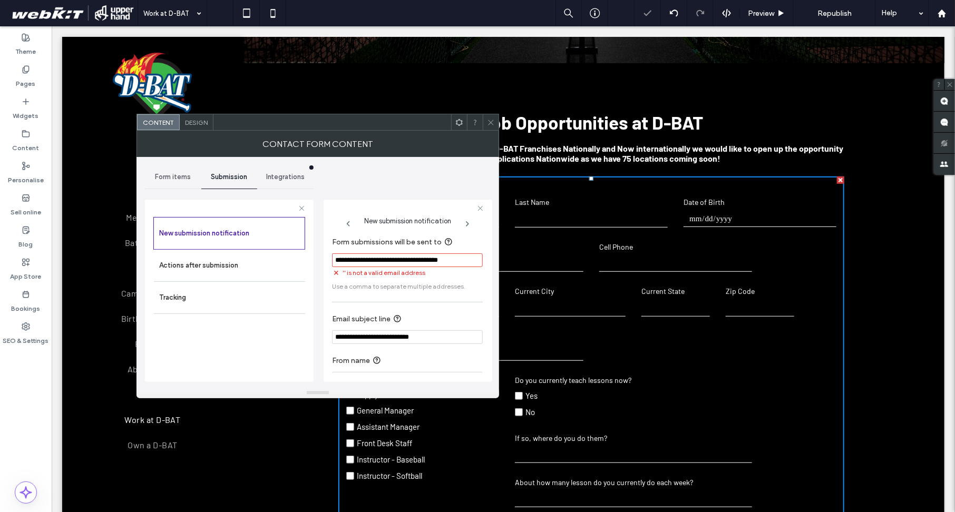
scroll to position [0, 8]
type input "**********"
click at [492, 124] on icon at bounding box center [491, 123] width 8 height 8
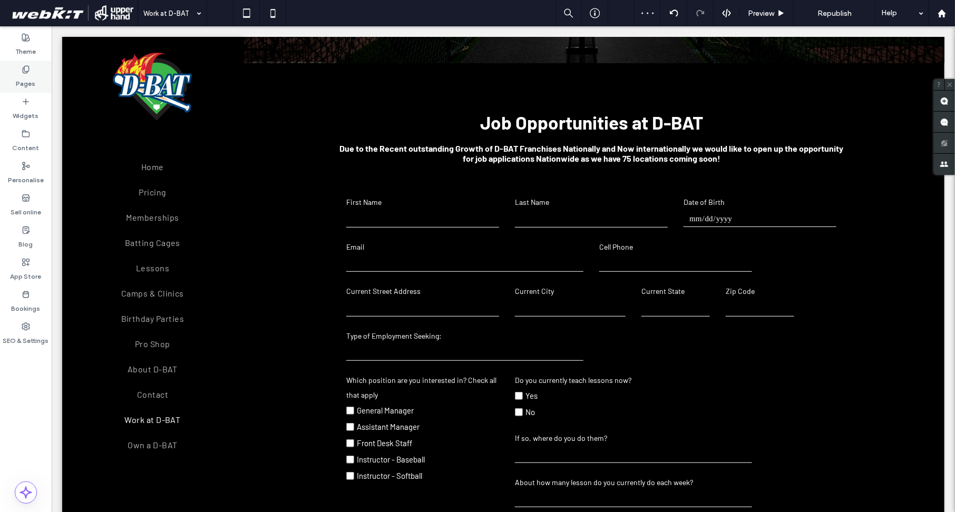
drag, startPoint x: 16, startPoint y: 72, endPoint x: 122, endPoint y: 337, distance: 284.9
click at [16, 72] on div "Pages" at bounding box center [26, 77] width 52 height 32
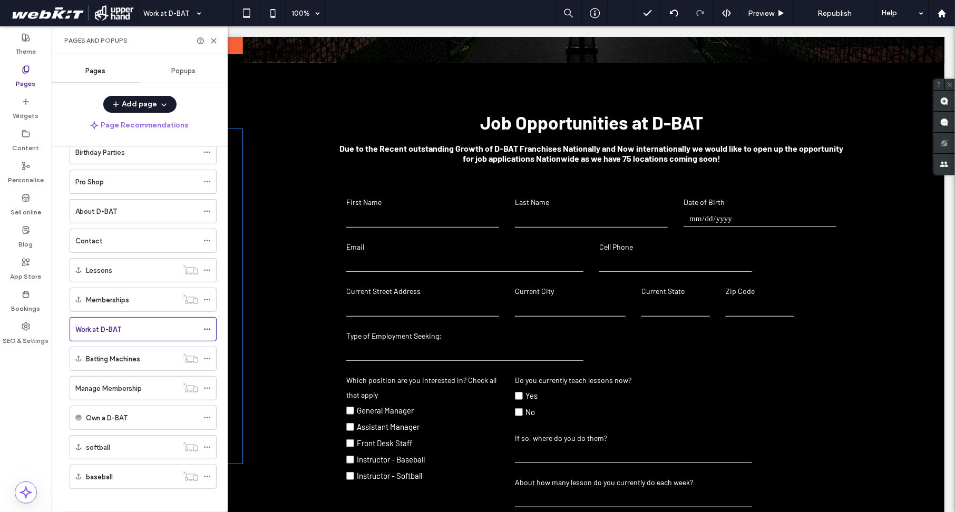
scroll to position [215, 0]
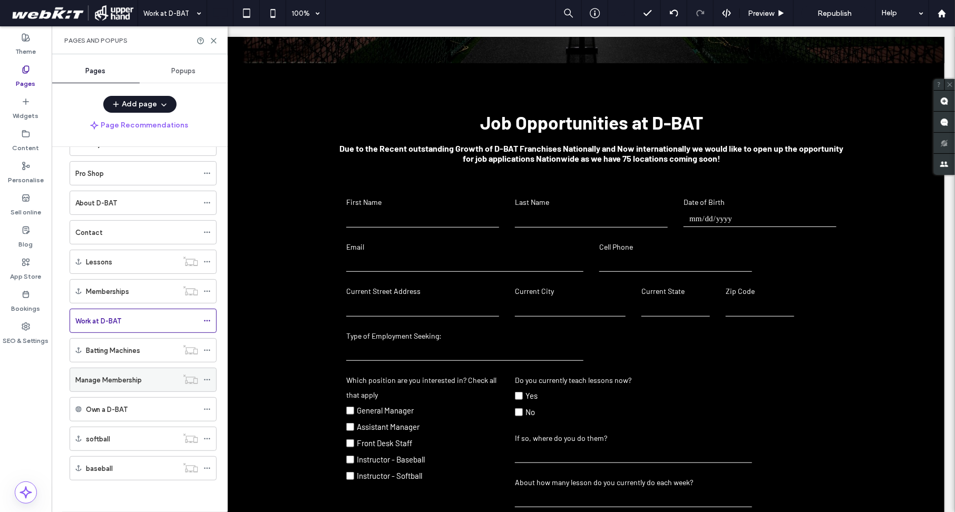
click at [96, 383] on label "Manage Membership" at bounding box center [108, 380] width 66 height 18
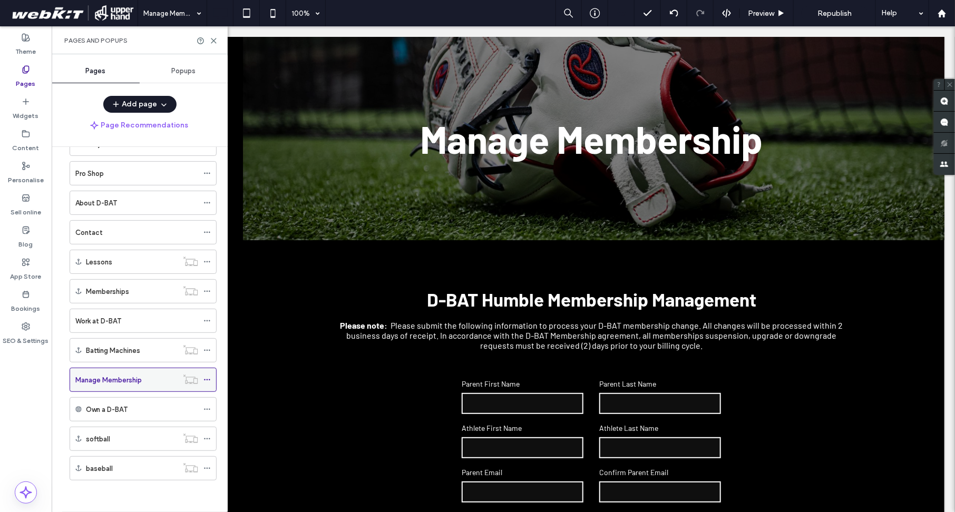
scroll to position [0, 0]
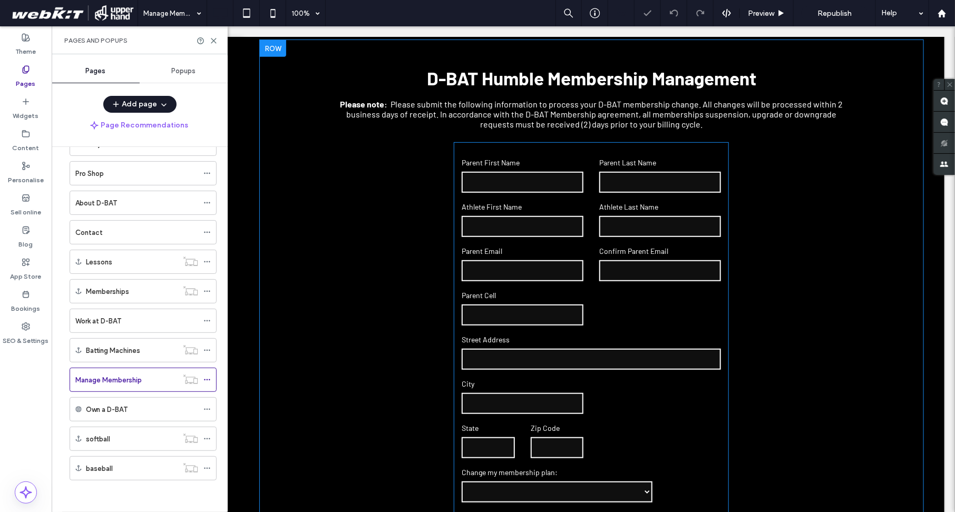
scroll to position [251, 0]
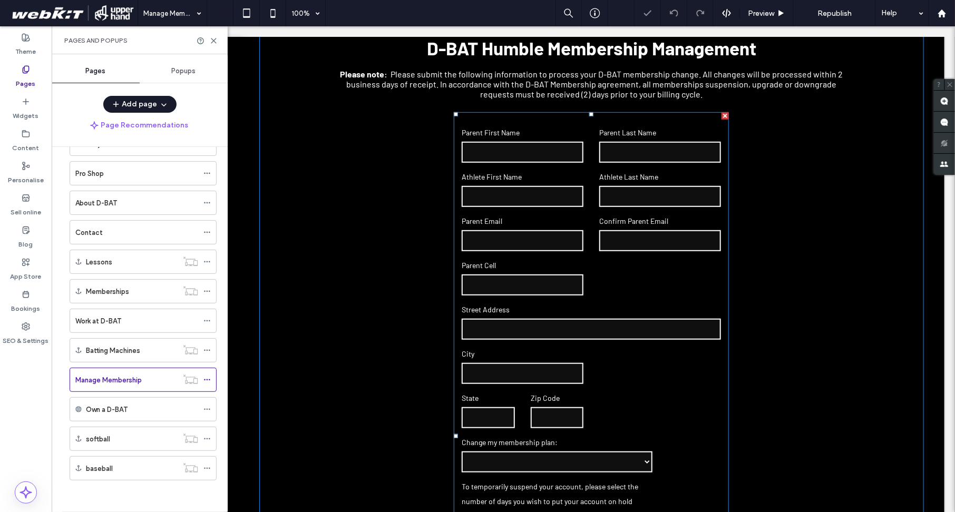
click at [584, 313] on label "Street Address" at bounding box center [590, 309] width 259 height 15
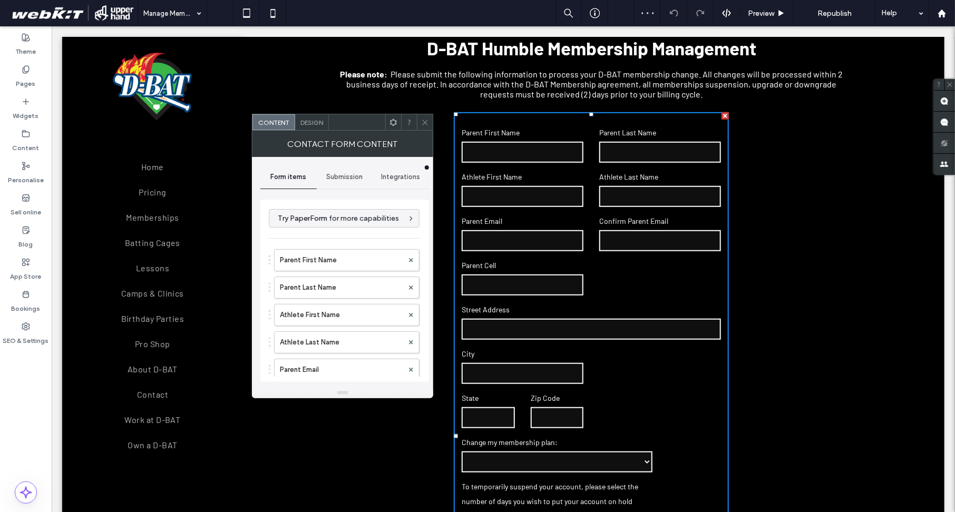
click at [336, 178] on span "Submission" at bounding box center [344, 177] width 36 height 8
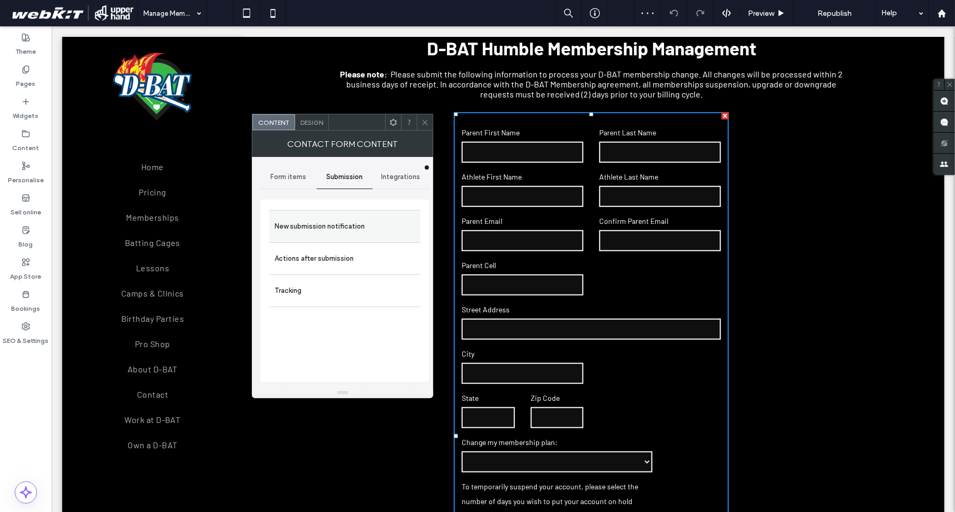
click at [337, 217] on label "New submission notification" at bounding box center [345, 226] width 141 height 21
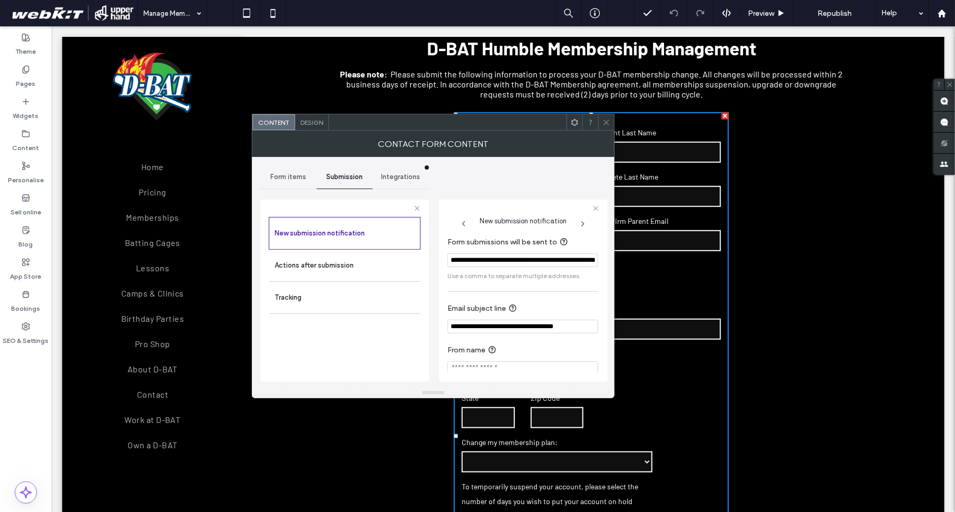
drag, startPoint x: 449, startPoint y: 264, endPoint x: 528, endPoint y: 264, distance: 78.5
click at [528, 264] on input "**********" at bounding box center [523, 261] width 151 height 14
paste input "**********"
click at [468, 263] on input "**********" at bounding box center [523, 261] width 151 height 14
click at [452, 263] on input "**********" at bounding box center [523, 261] width 151 height 14
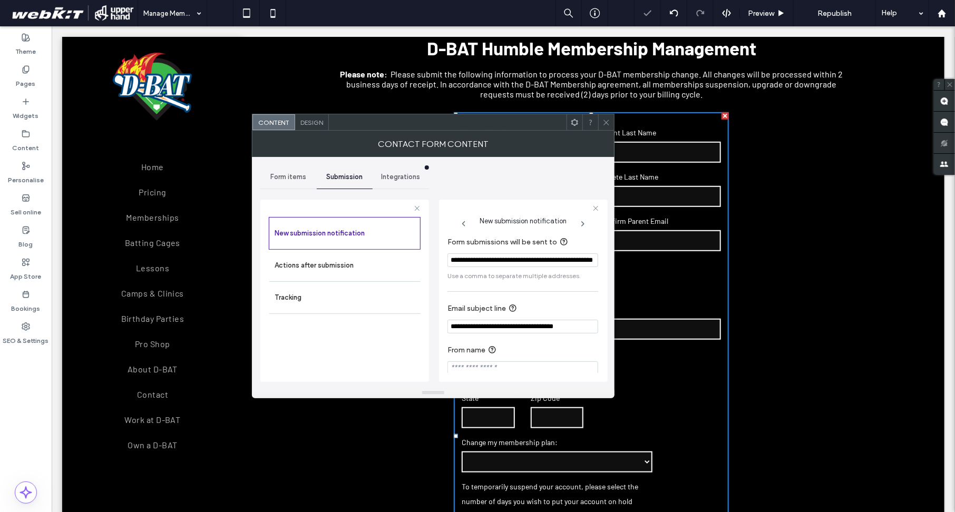
click at [452, 263] on input "**********" at bounding box center [523, 261] width 151 height 14
paste input "**********"
type input "**********"
click at [502, 292] on hr at bounding box center [523, 292] width 151 height 1
click at [499, 264] on input "**********" at bounding box center [523, 261] width 151 height 14
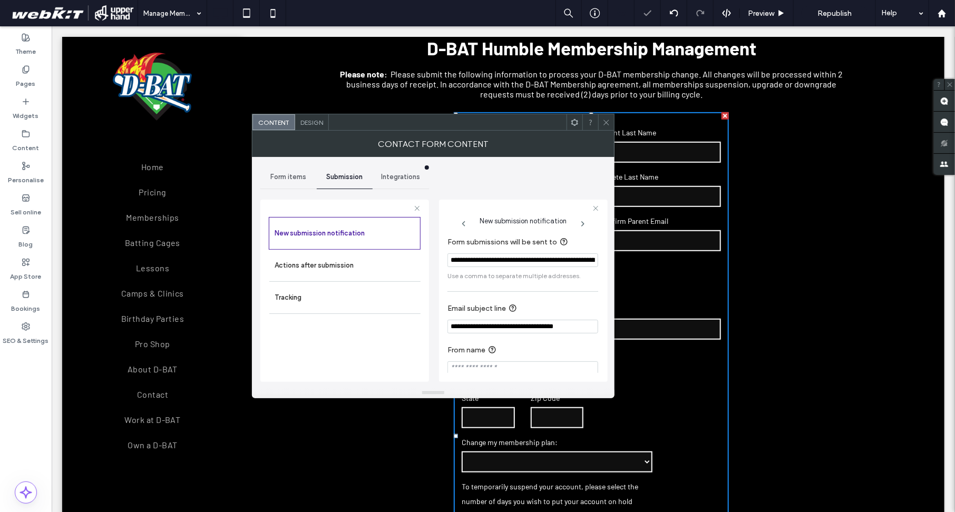
click at [607, 130] on span at bounding box center [607, 122] width 8 height 16
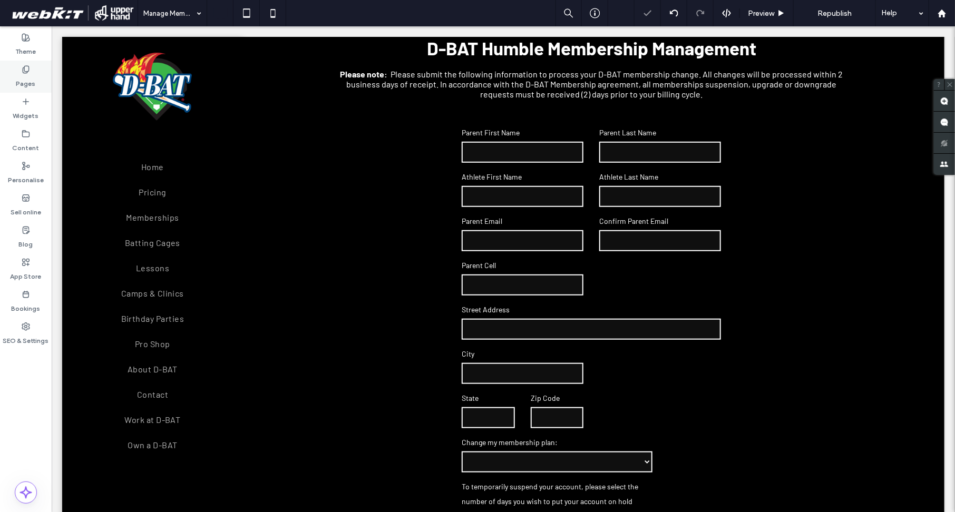
drag, startPoint x: 23, startPoint y: 81, endPoint x: 75, endPoint y: 360, distance: 283.6
click at [23, 81] on label "Pages" at bounding box center [26, 81] width 20 height 15
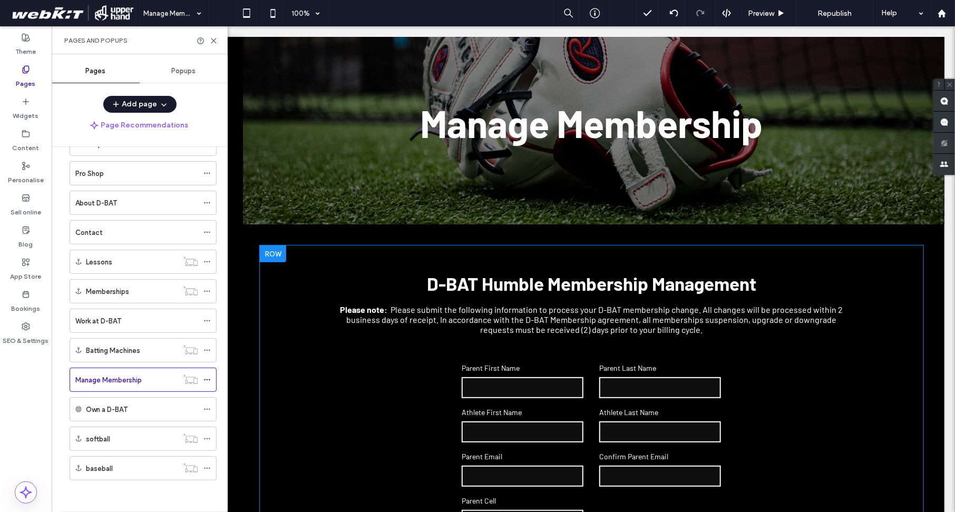
scroll to position [0, 0]
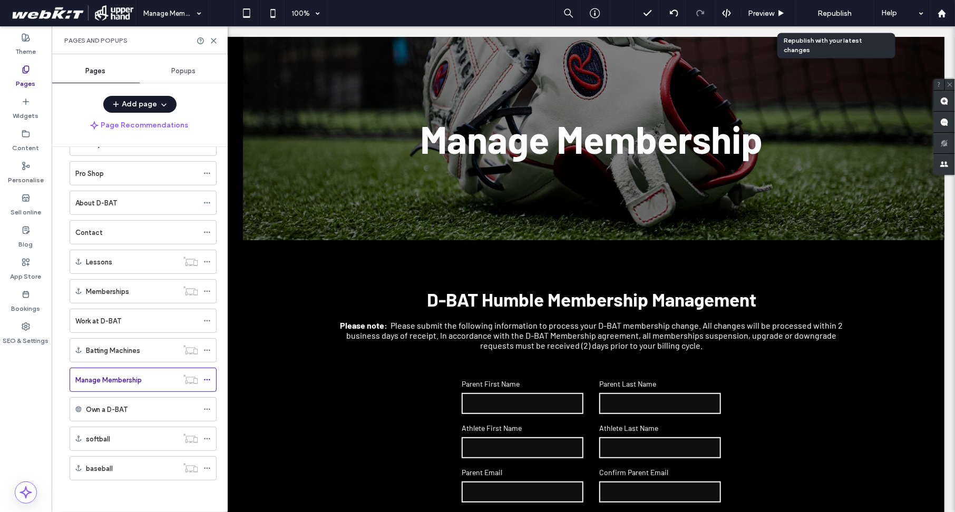
click at [829, 15] on span "Republish" at bounding box center [835, 13] width 34 height 9
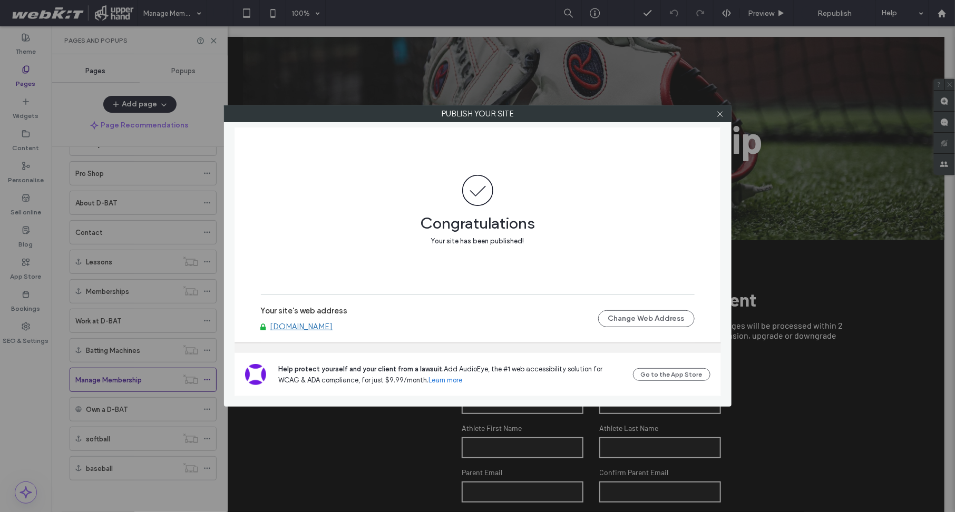
click at [729, 117] on label "Publish your site" at bounding box center [478, 114] width 507 height 16
click at [722, 114] on icon at bounding box center [720, 114] width 8 height 8
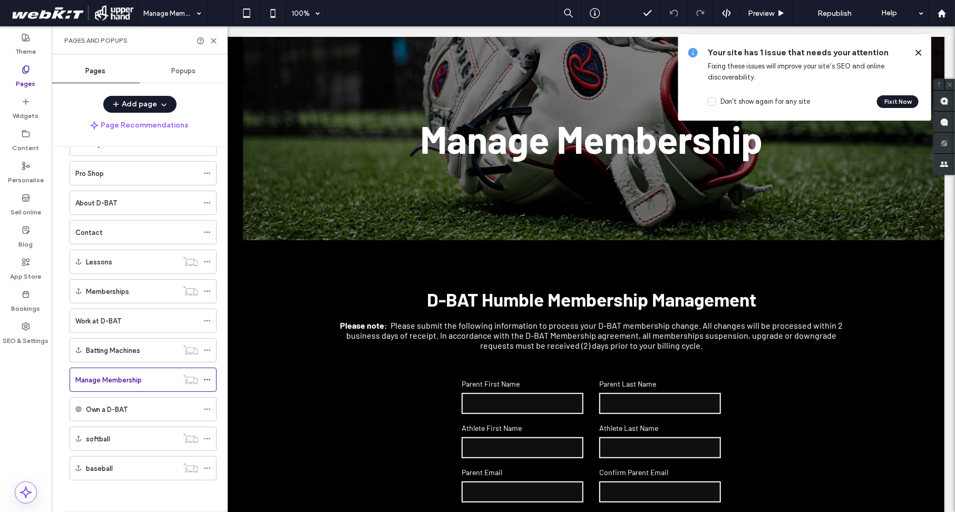
click at [920, 53] on use at bounding box center [918, 52] width 5 height 5
